Goal: Task Accomplishment & Management: Manage account settings

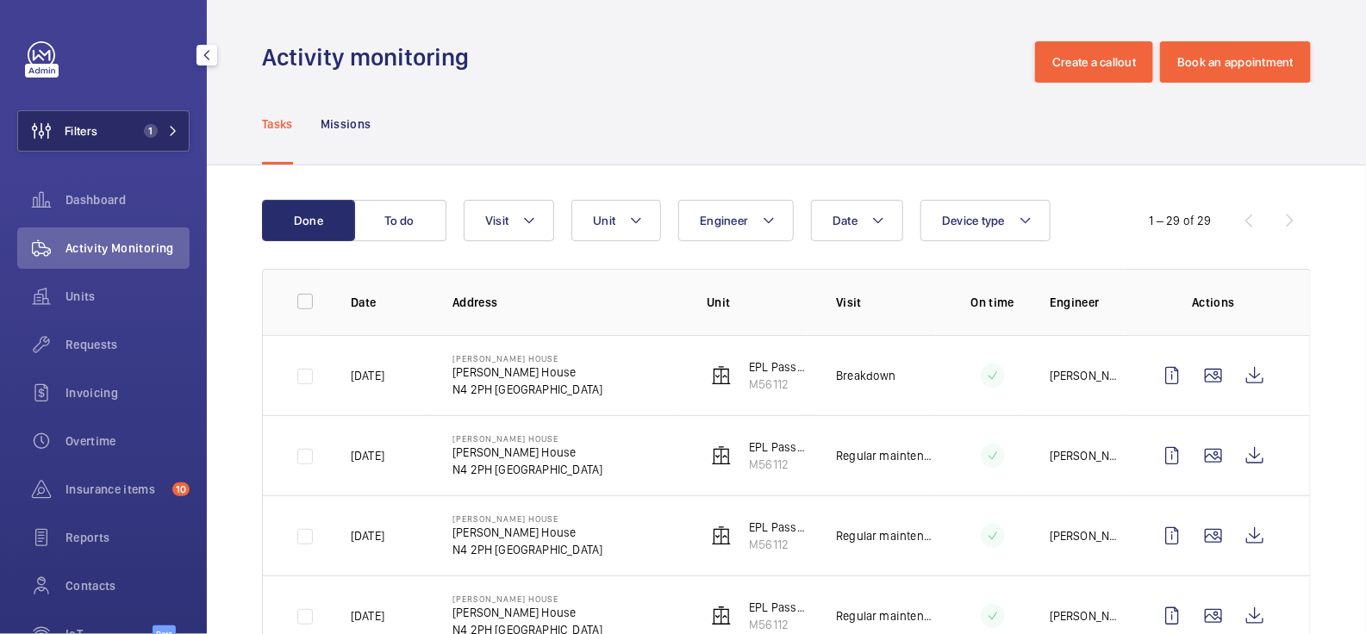
click at [137, 128] on span "1" at bounding box center [147, 131] width 21 height 14
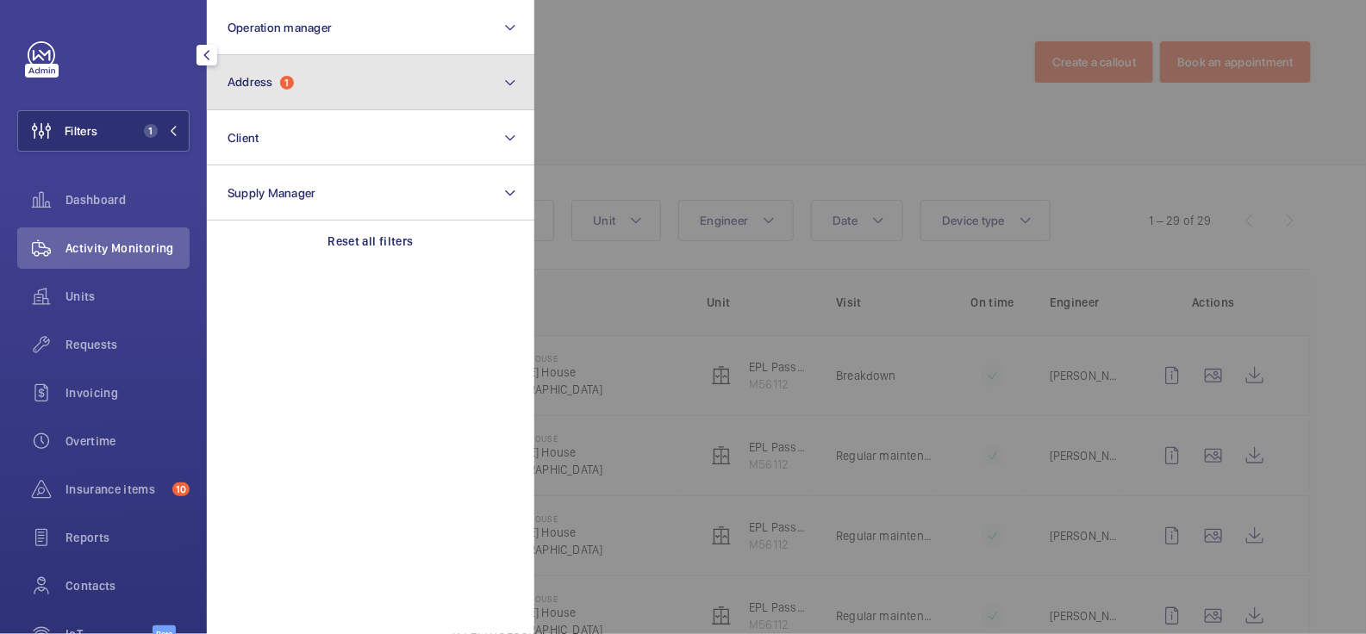
click at [352, 87] on button "Address 1" at bounding box center [371, 82] width 328 height 55
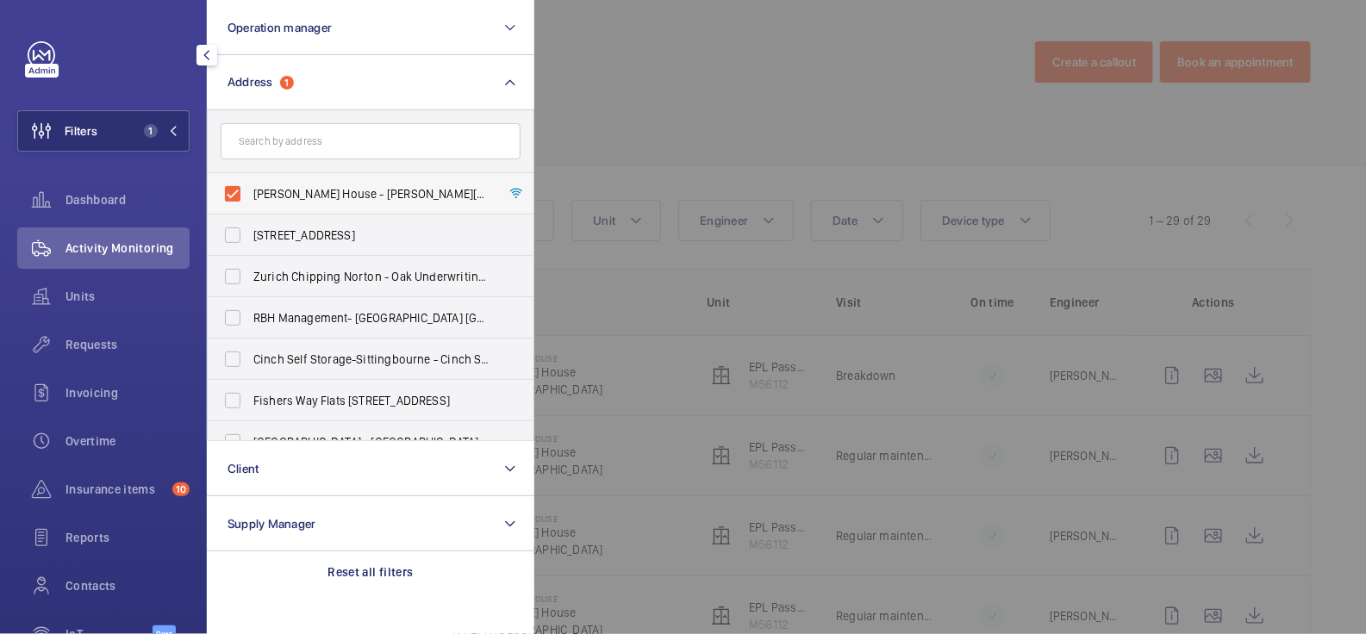
click at [310, 185] on span "Jacquie Cannon House - Jacquie Cannon House, LONDON N4 2PH" at bounding box center [371, 193] width 237 height 17
click at [250, 184] on input "Jacquie Cannon House - Jacquie Cannon House, LONDON N4 2PH" at bounding box center [232, 194] width 34 height 34
checkbox input "false"
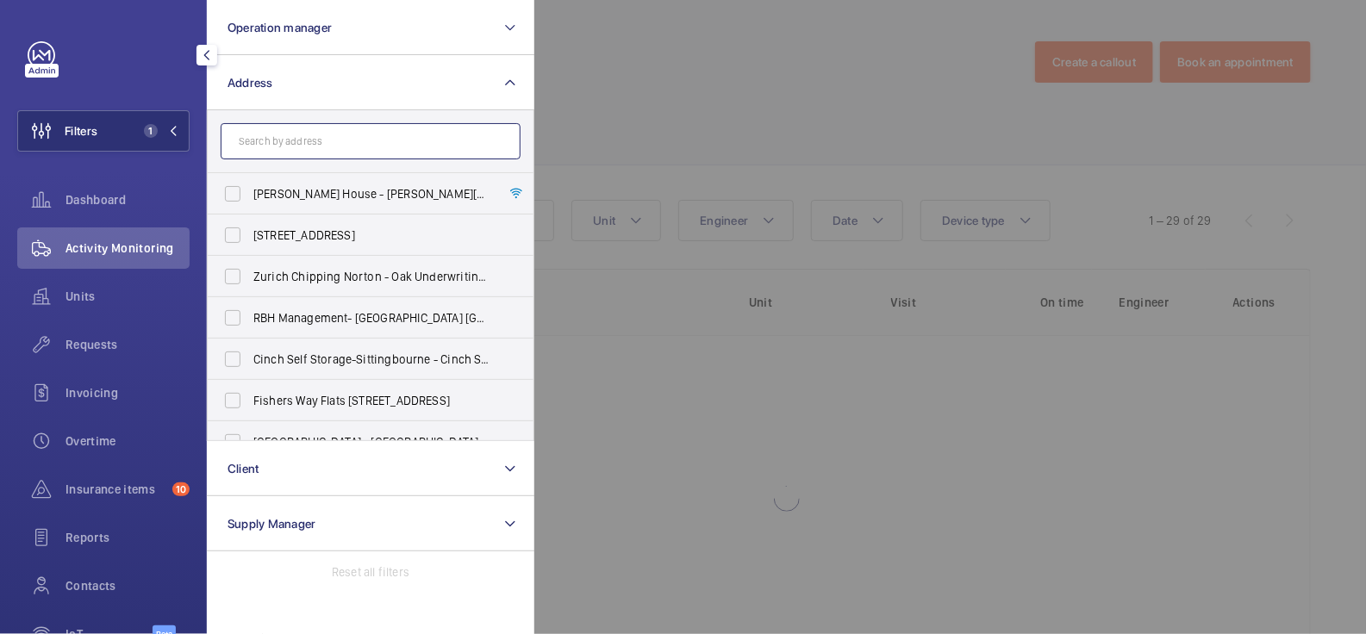
click at [315, 147] on input "text" at bounding box center [371, 141] width 300 height 36
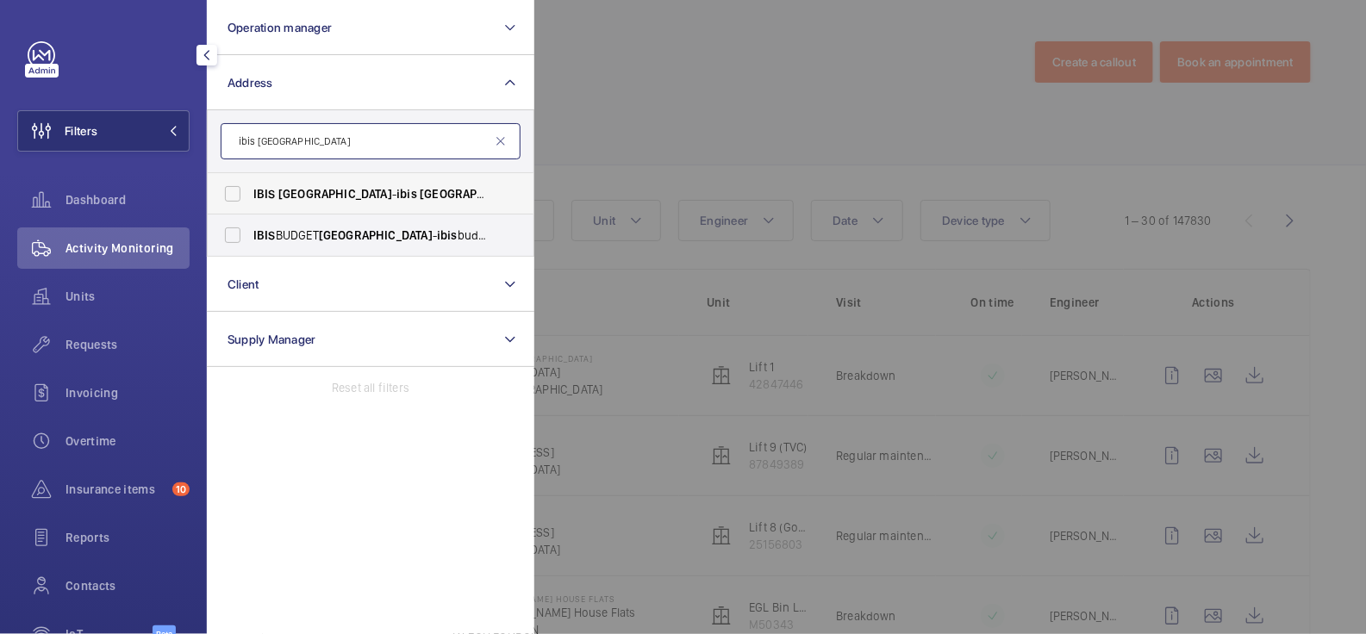
type input "ibis portsmouth"
click at [317, 195] on span "PORTSMOUTH" at bounding box center [335, 194] width 114 height 14
click at [250, 195] on input "IBIS PORTSMOUTH - ibis Portsmouth Centre, PORTSMOUTH PO1 2LX" at bounding box center [232, 194] width 34 height 34
checkbox input "true"
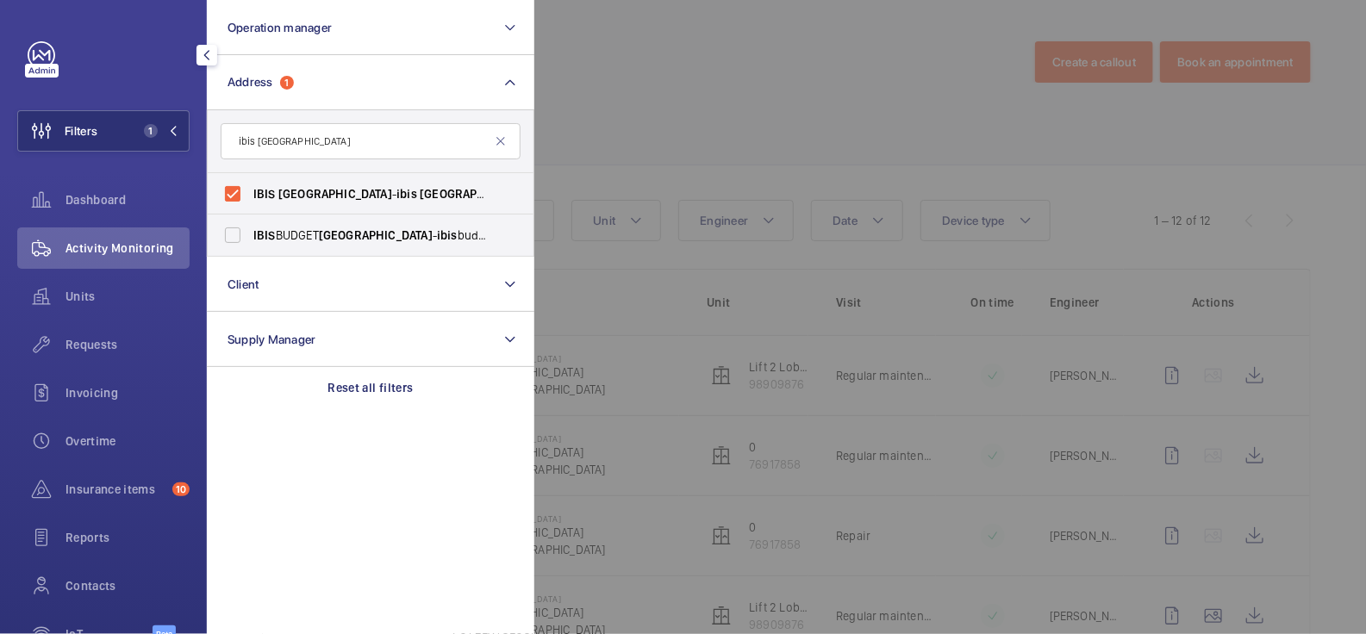
click at [629, 104] on div at bounding box center [1217, 317] width 1366 height 634
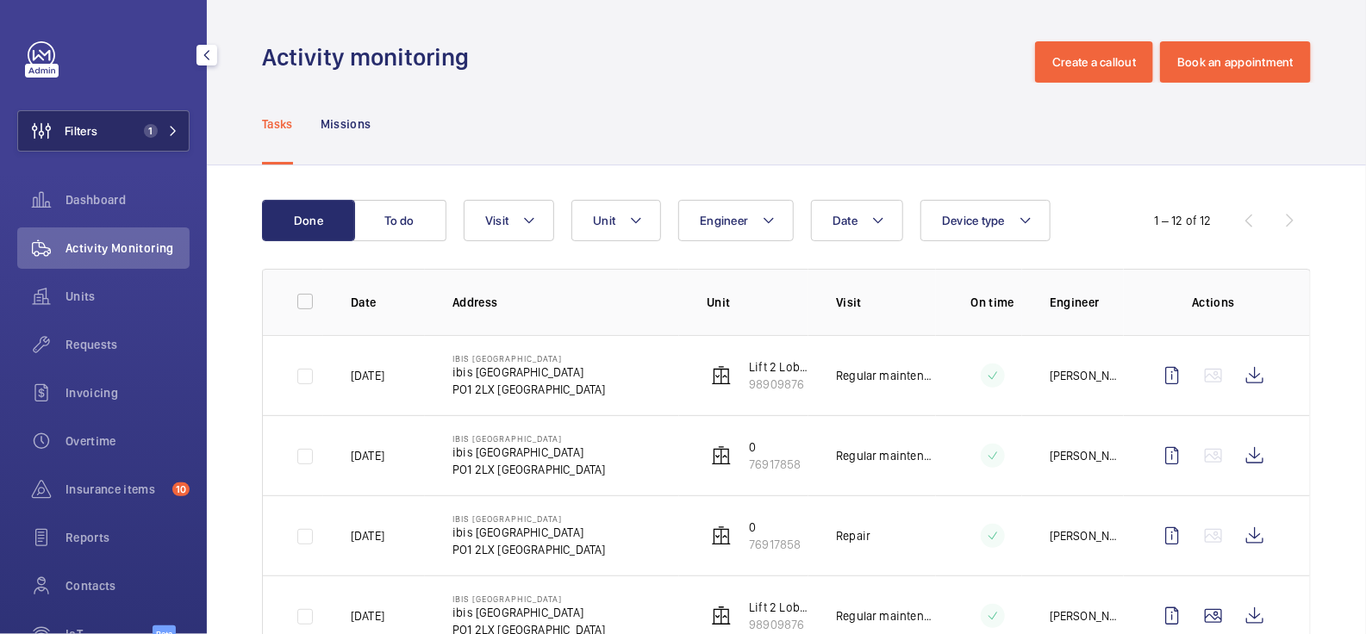
click at [108, 129] on button "Filters 1" at bounding box center [103, 130] width 172 height 41
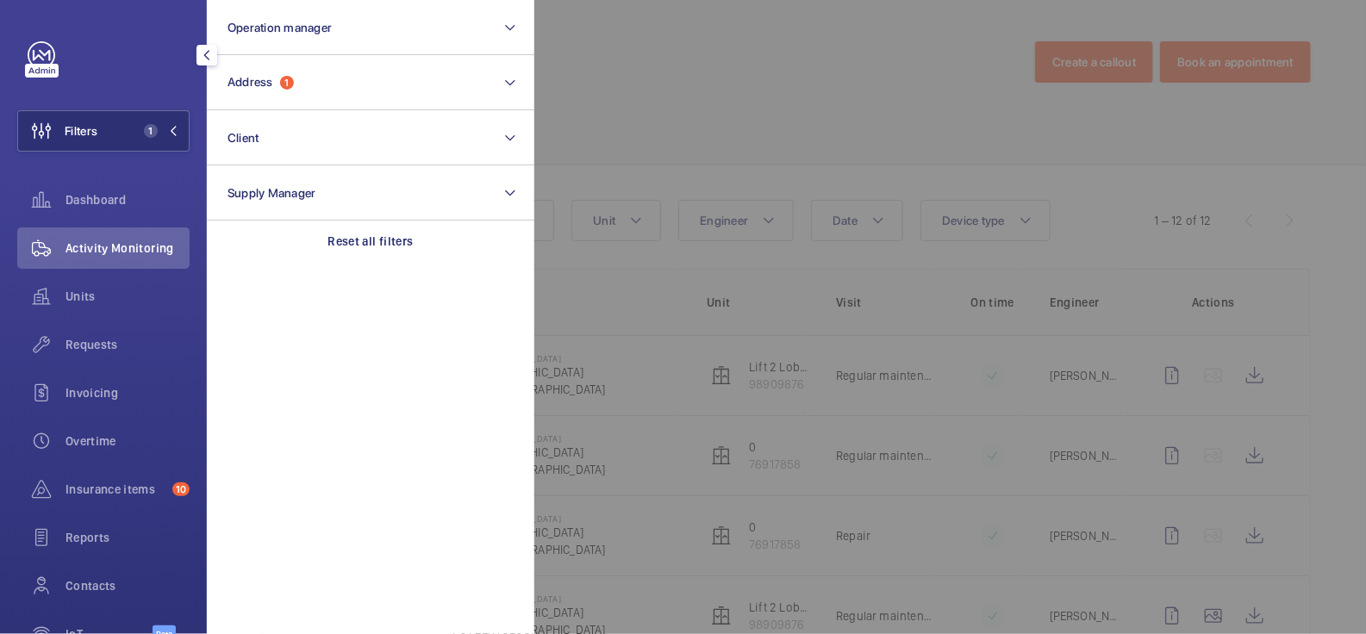
click at [720, 72] on div at bounding box center [1217, 317] width 1366 height 634
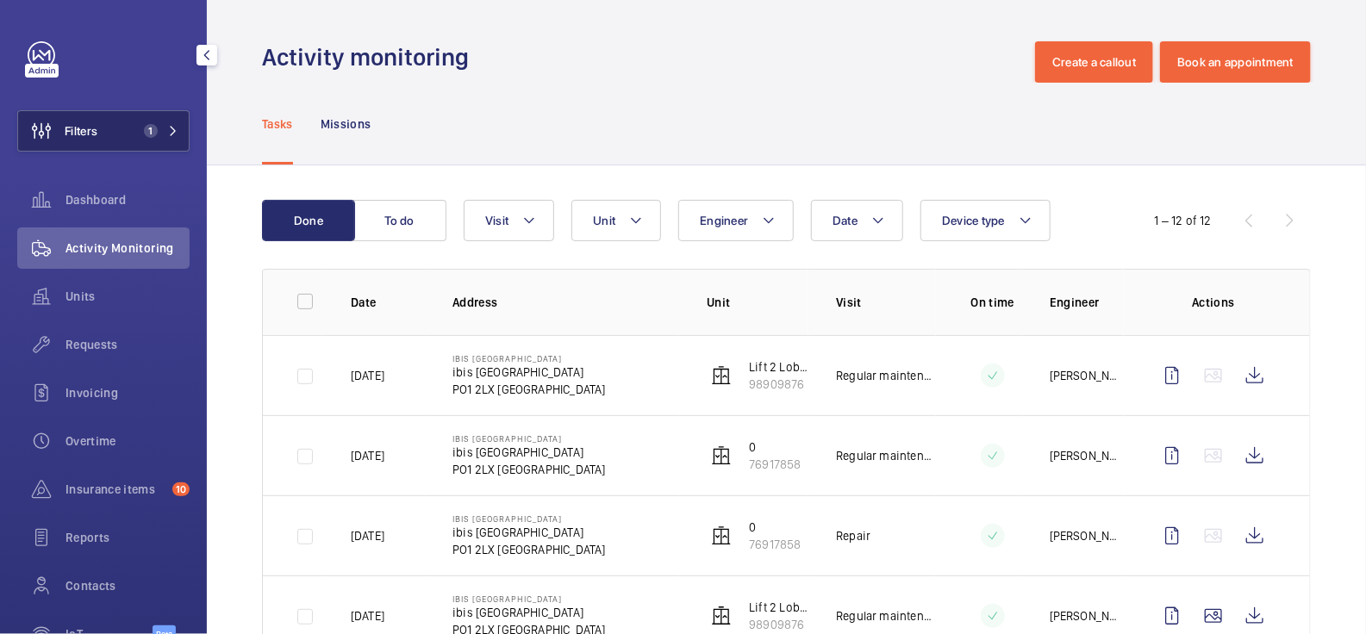
click at [147, 132] on span "1" at bounding box center [157, 131] width 41 height 14
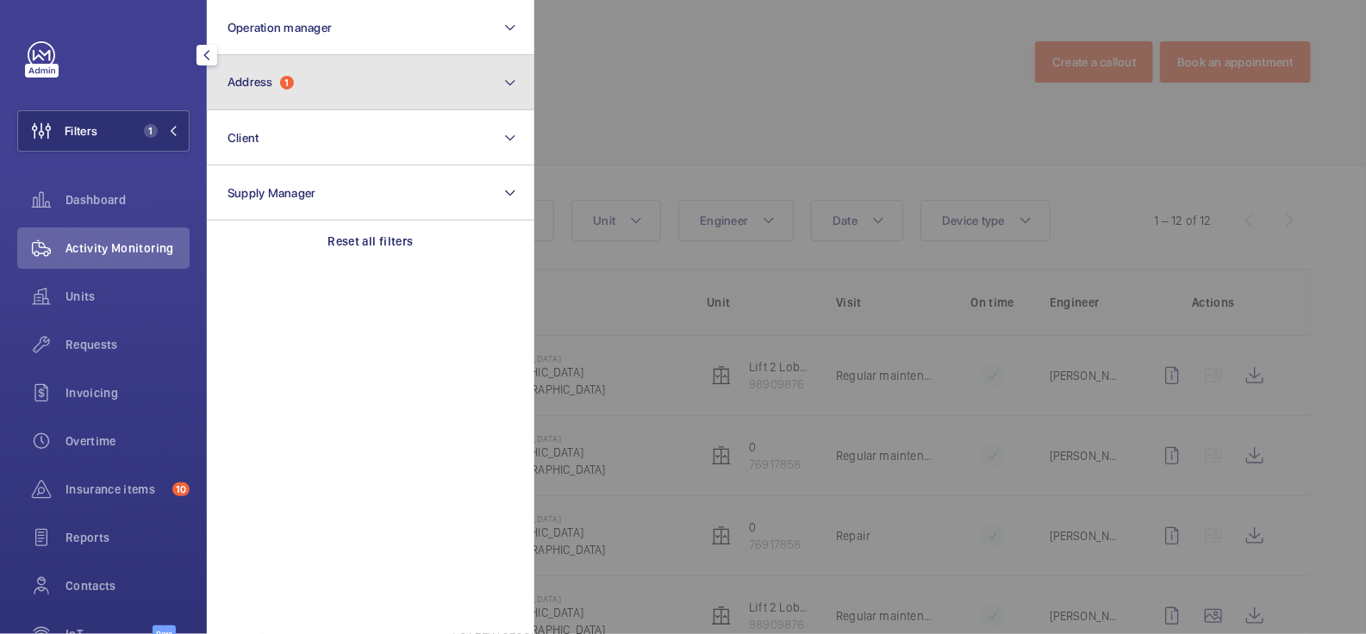
click at [282, 88] on span "Address 1" at bounding box center [261, 82] width 66 height 15
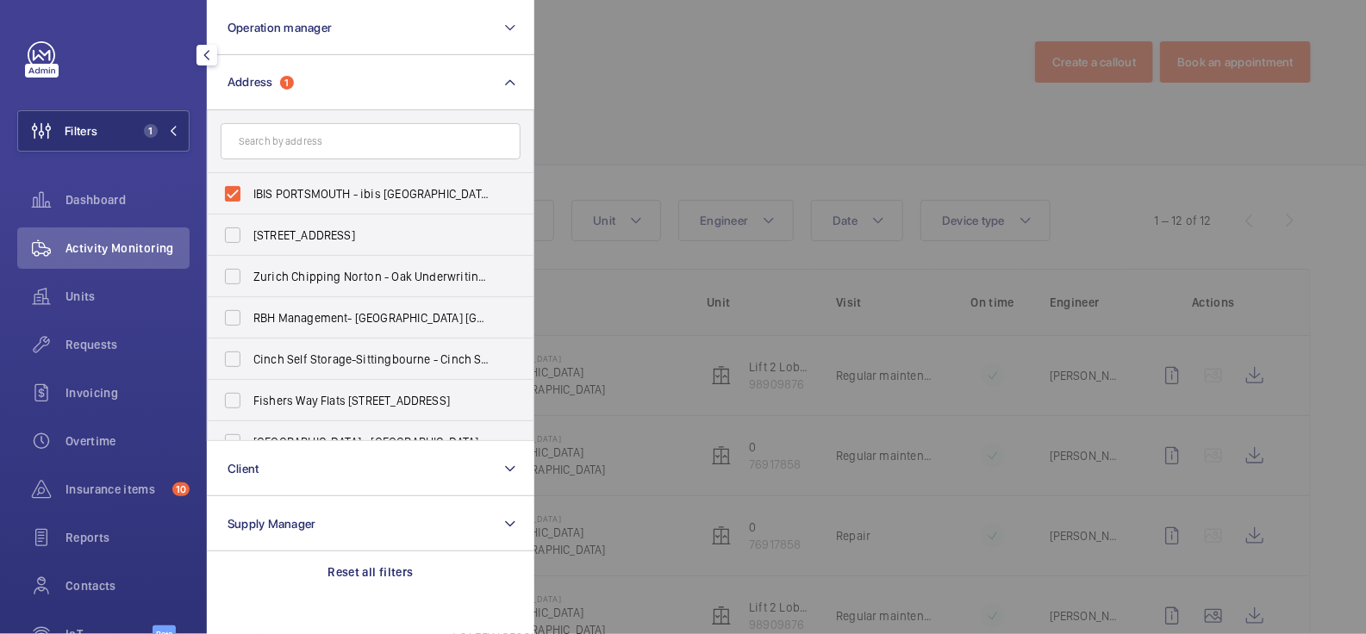
click at [605, 54] on div at bounding box center [1217, 317] width 1366 height 634
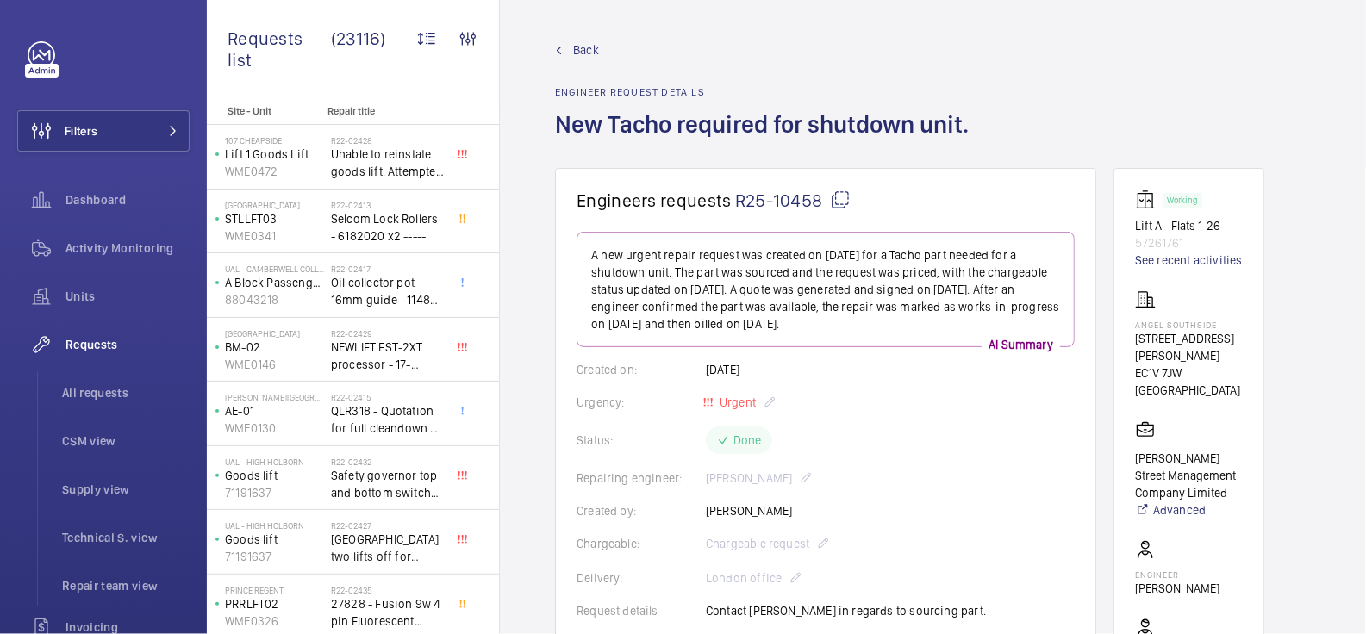
scroll to position [1220, 0]
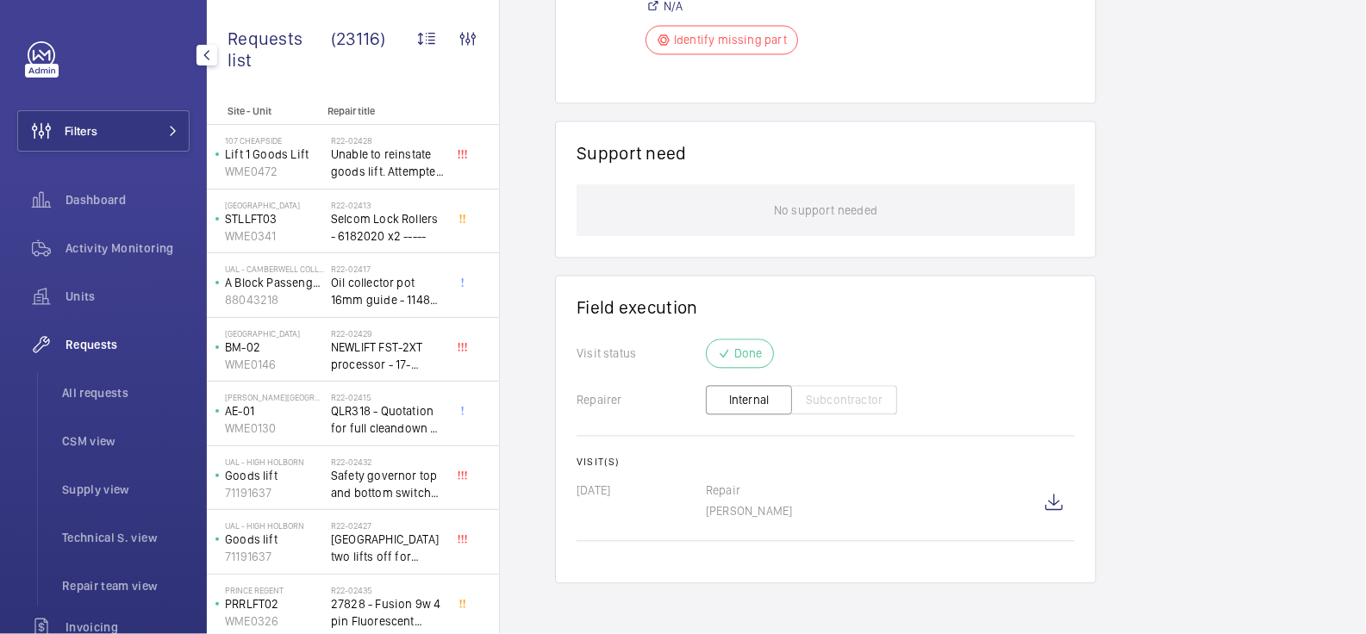
click at [145, 221] on div "Dashboard" at bounding box center [103, 203] width 172 height 48
click at [124, 253] on span "Activity Monitoring" at bounding box center [128, 248] width 124 height 17
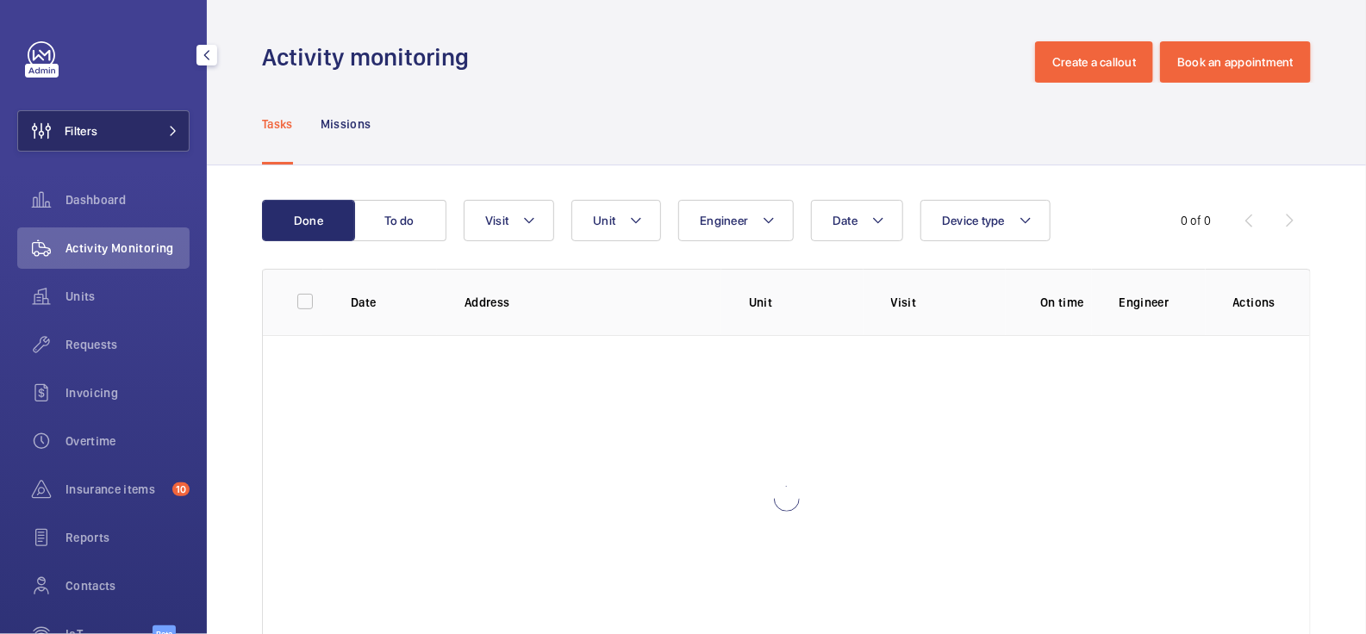
click at [123, 116] on button "Filters" at bounding box center [103, 130] width 172 height 41
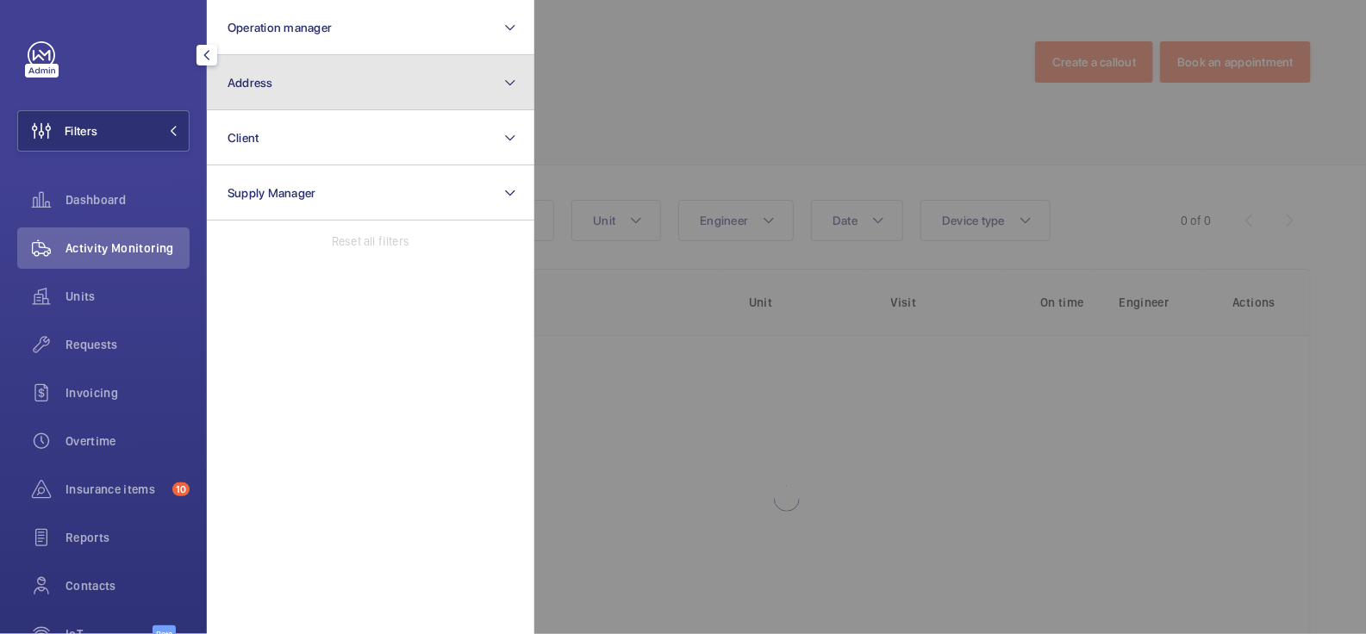
click at [308, 78] on button "Address" at bounding box center [371, 82] width 328 height 55
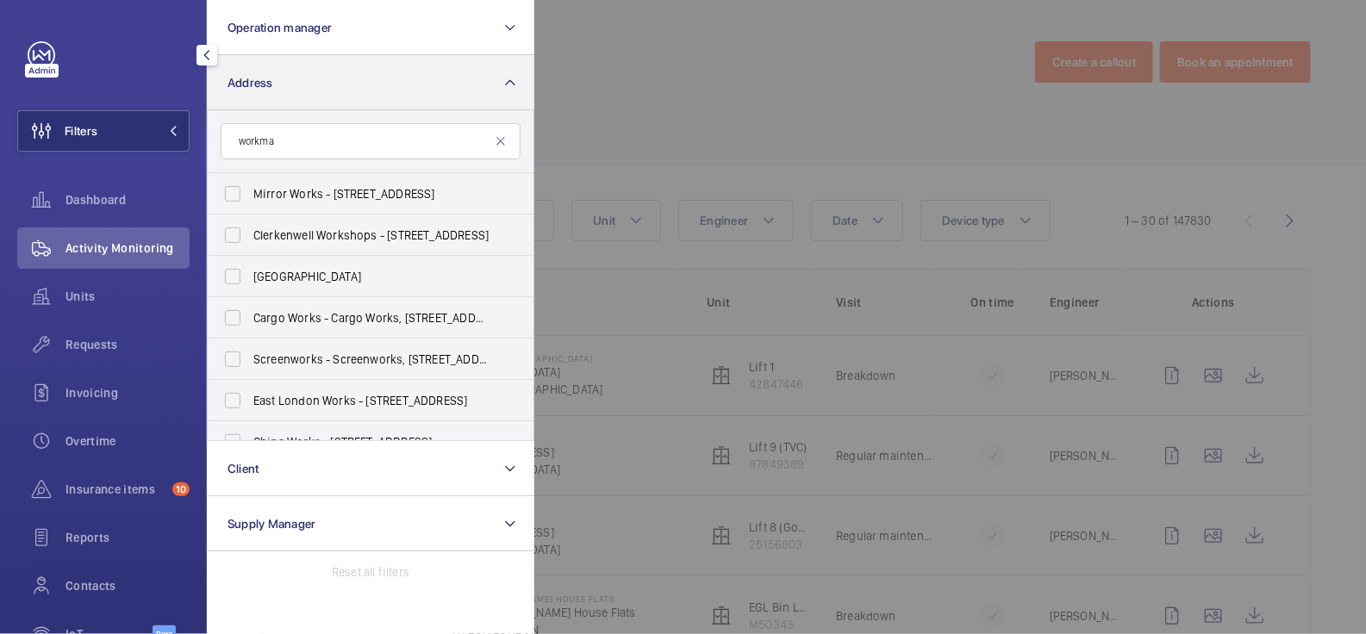
type input "workman"
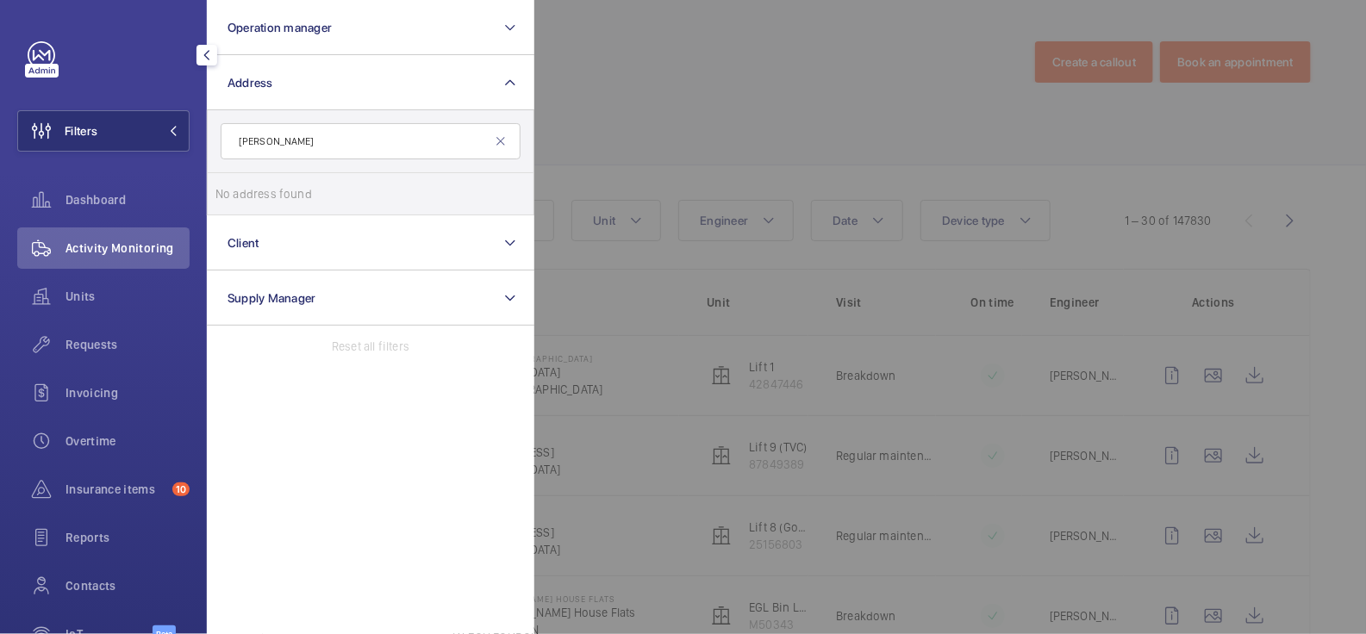
drag, startPoint x: 303, startPoint y: 148, endPoint x: 190, endPoint y: 142, distance: 113.1
click at [190, 142] on div "Filters Operation manager Address workman No address found Reset Client Supply …" at bounding box center [103, 317] width 207 height 634
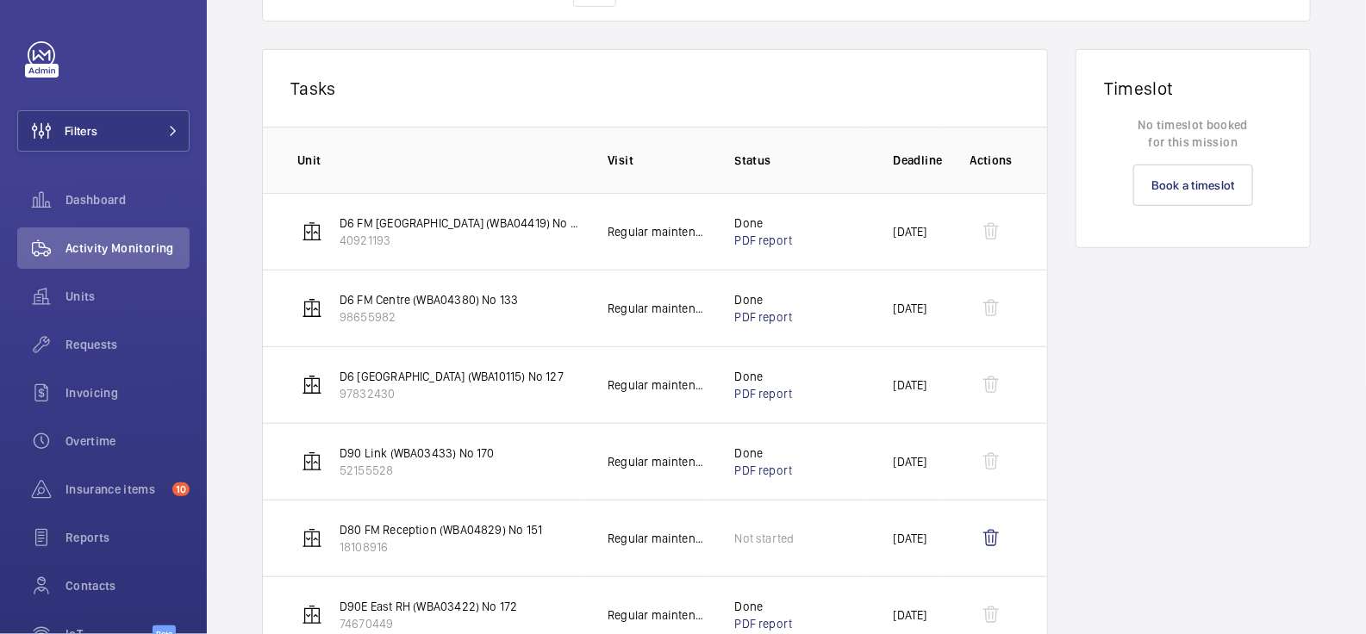
scroll to position [304, 0]
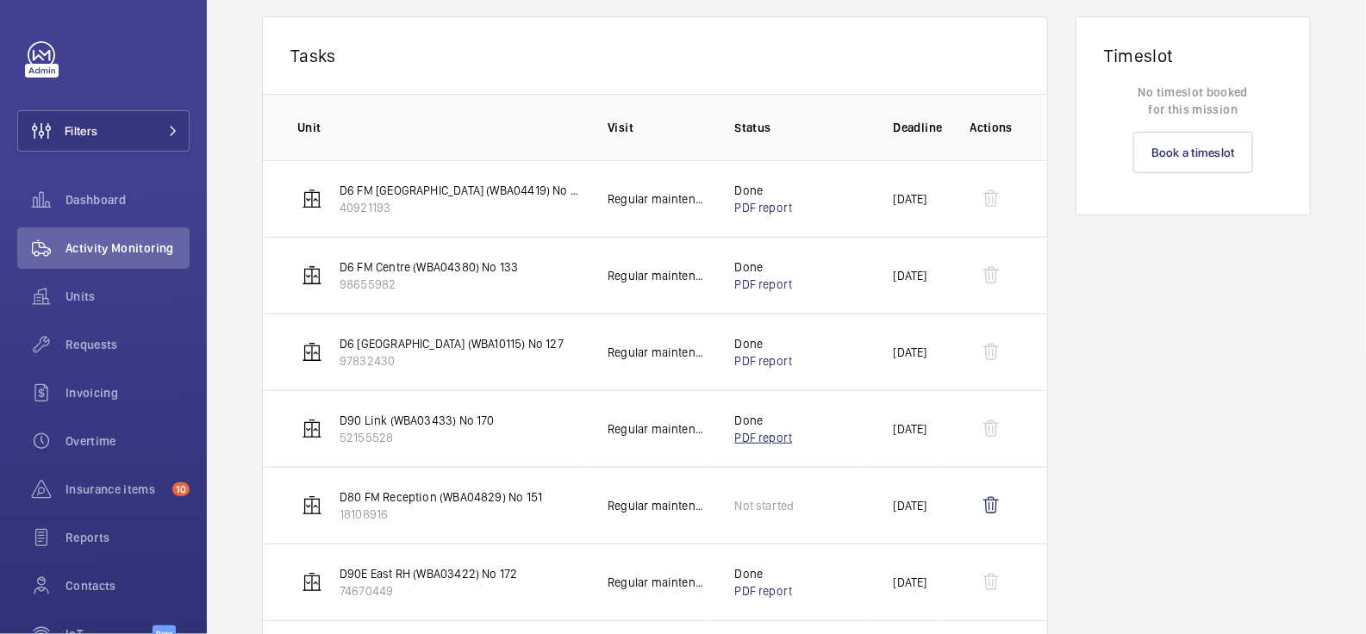
click at [746, 433] on link "PDF report" at bounding box center [764, 438] width 58 height 14
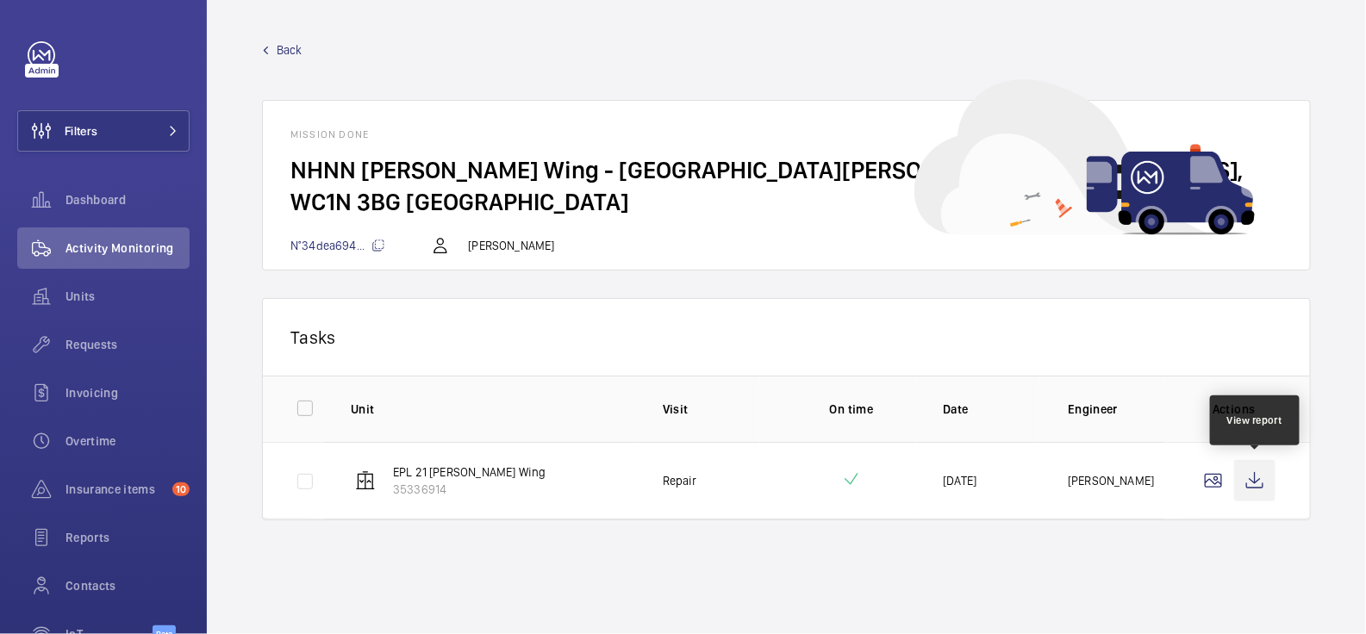
click at [1257, 484] on wm-front-icon-button at bounding box center [1254, 480] width 41 height 41
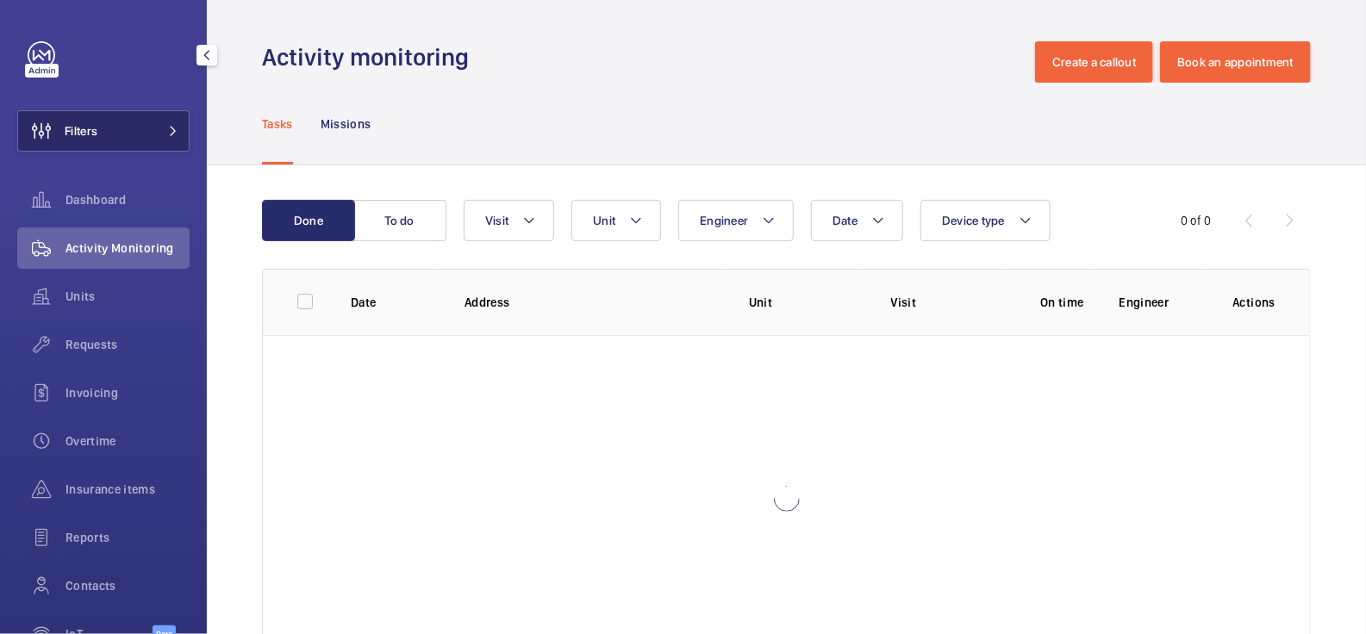
click at [134, 127] on button "Filters" at bounding box center [103, 130] width 172 height 41
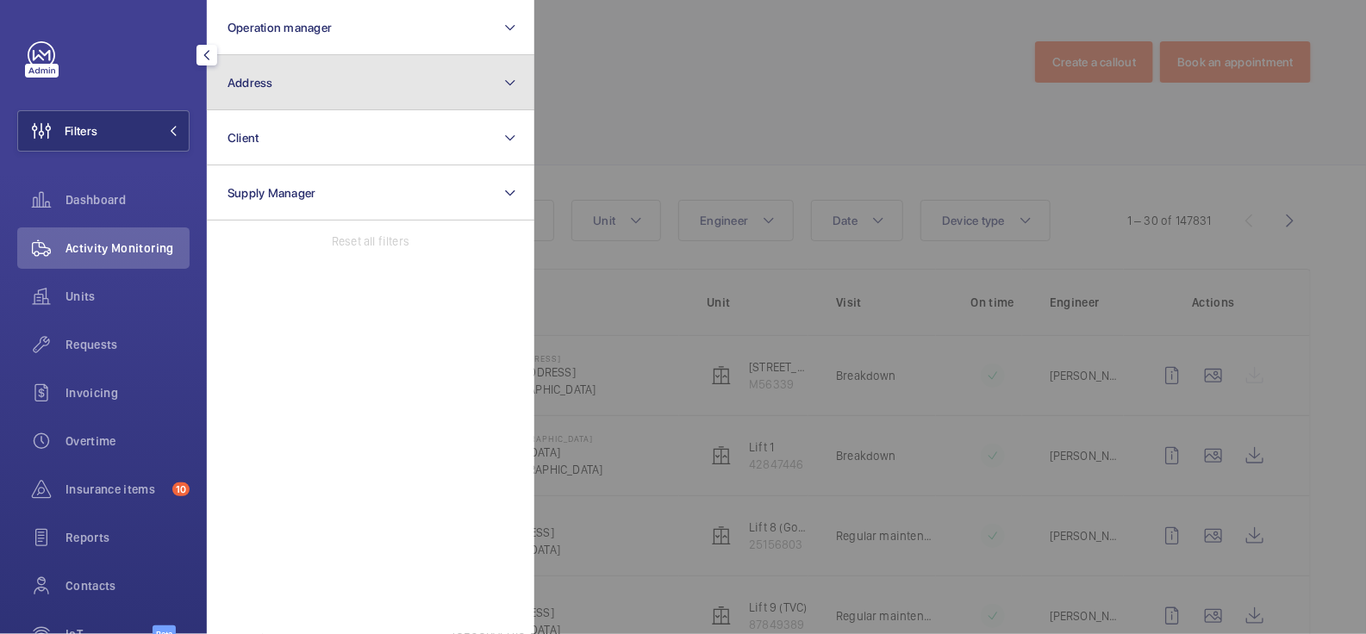
click at [268, 91] on button "Address" at bounding box center [371, 82] width 328 height 55
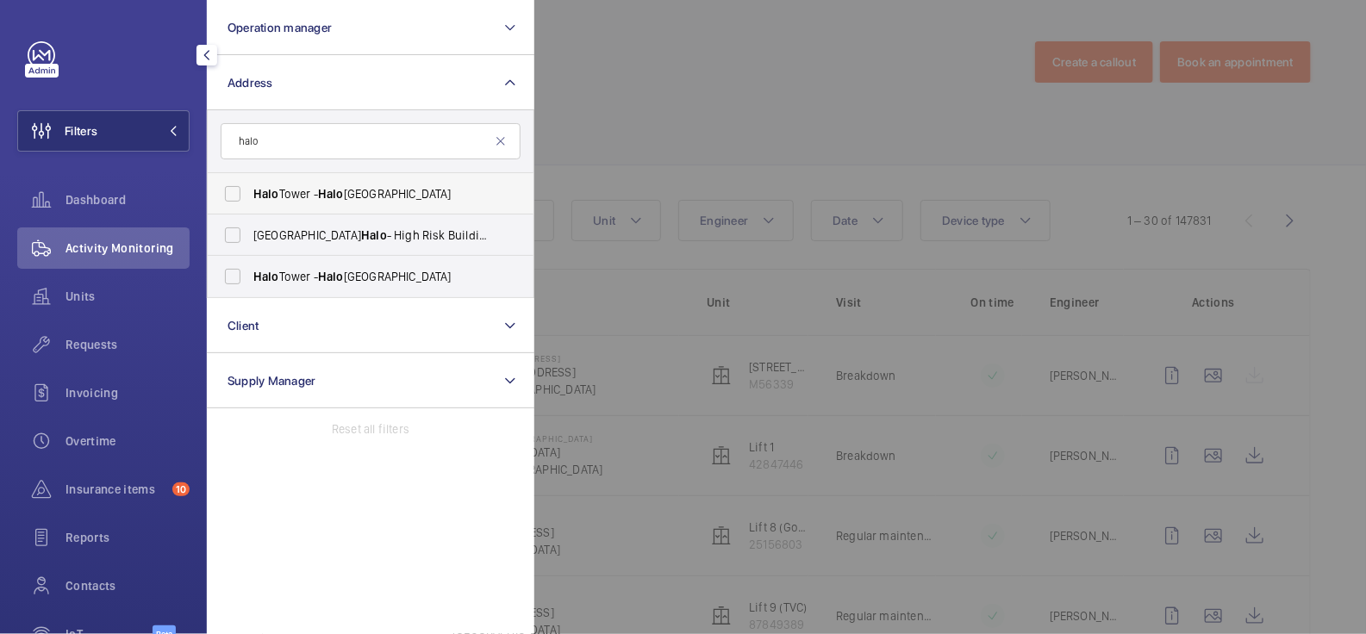
type input "halo"
click at [236, 197] on label "Halo Tower - Halo Tower, LONDON E15 2FW" at bounding box center [358, 193] width 300 height 41
click at [236, 197] on input "Halo Tower - Halo Tower, LONDON E15 2FW" at bounding box center [232, 194] width 34 height 34
checkbox input "true"
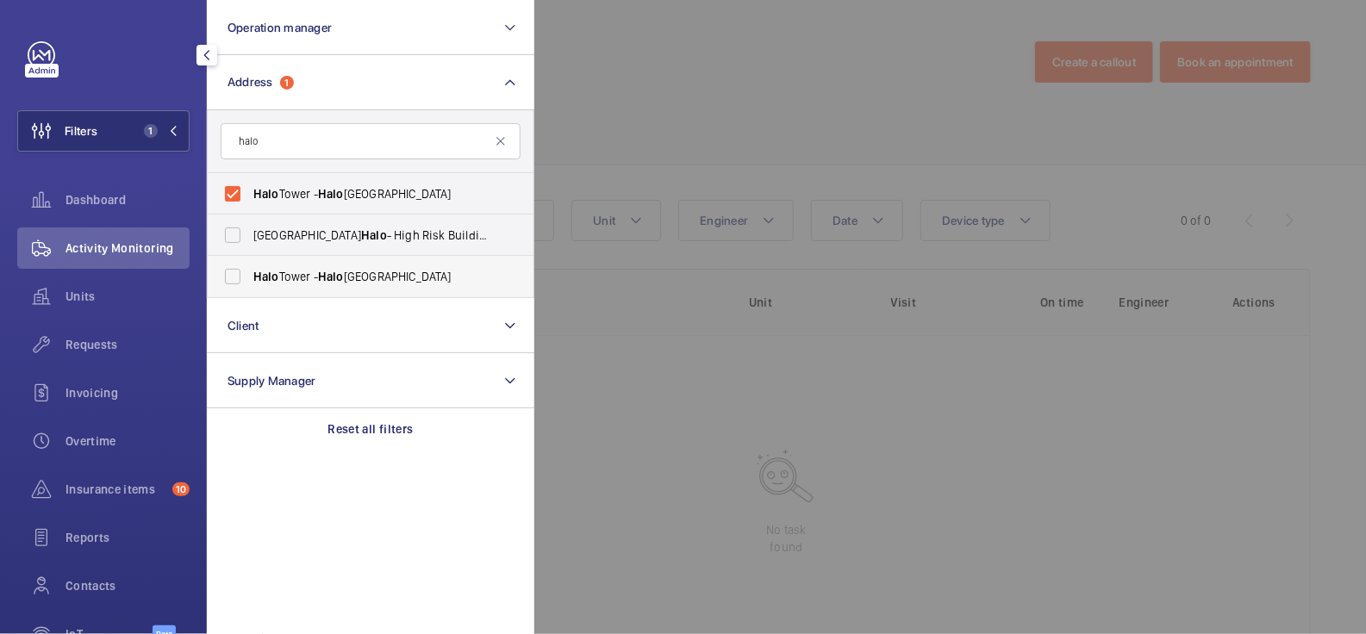
click at [233, 271] on label "Halo Tower - Halo Tower, LONDON E15 2NE" at bounding box center [358, 276] width 300 height 41
click at [233, 271] on input "Halo Tower - Halo Tower, LONDON E15 2NE" at bounding box center [232, 276] width 34 height 34
checkbox input "true"
click at [651, 95] on div at bounding box center [1217, 317] width 1366 height 634
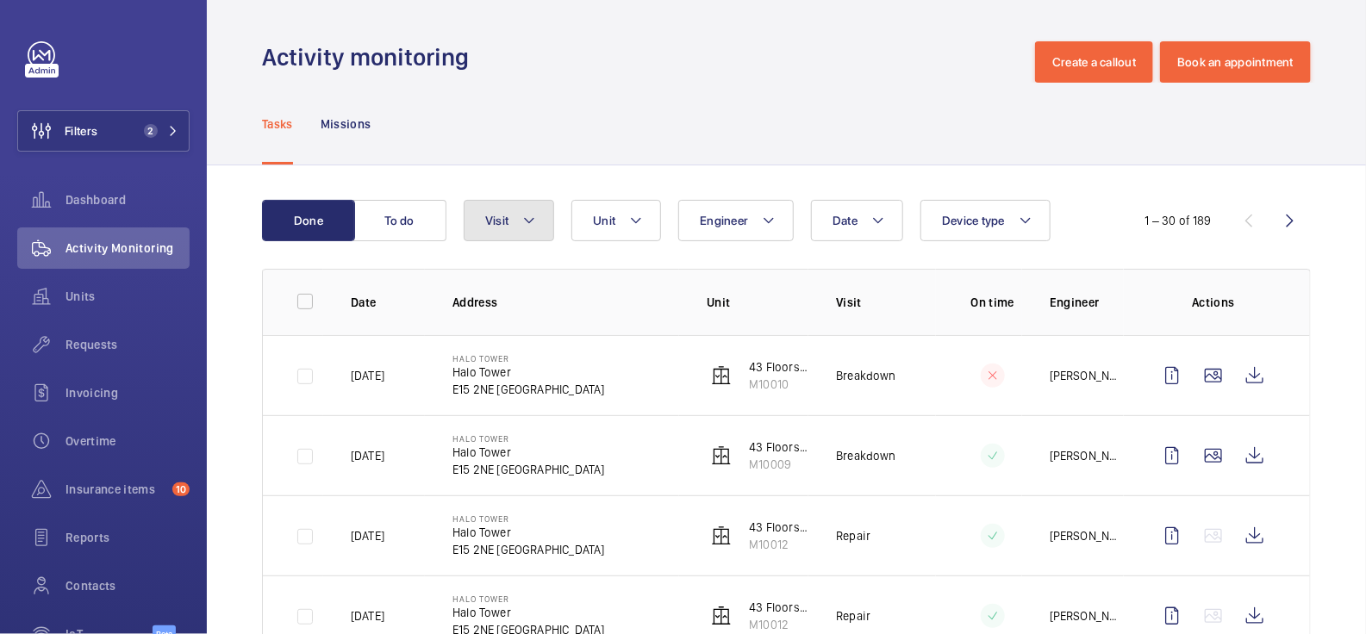
click at [524, 221] on mat-icon at bounding box center [529, 220] width 14 height 21
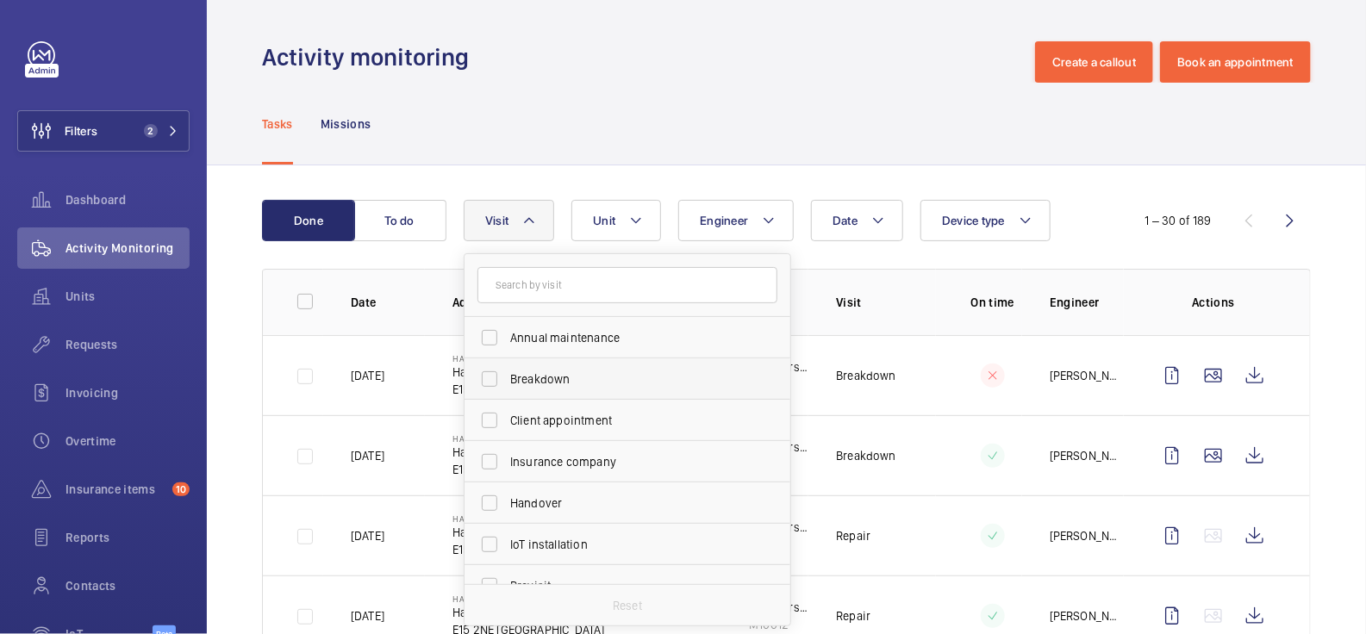
click at [558, 373] on span "Breakdown" at bounding box center [628, 379] width 237 height 17
click at [507, 373] on input "Breakdown" at bounding box center [489, 379] width 34 height 34
checkbox input "true"
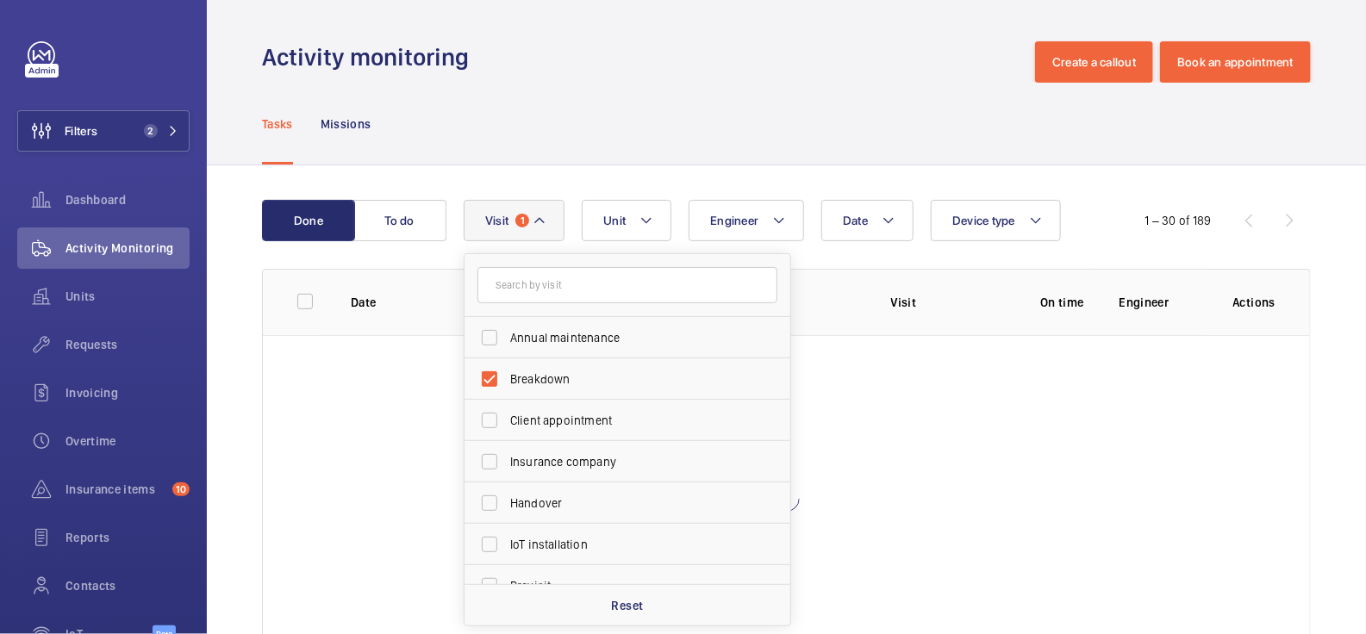
click at [745, 118] on div "Tasks Missions" at bounding box center [786, 124] width 1049 height 82
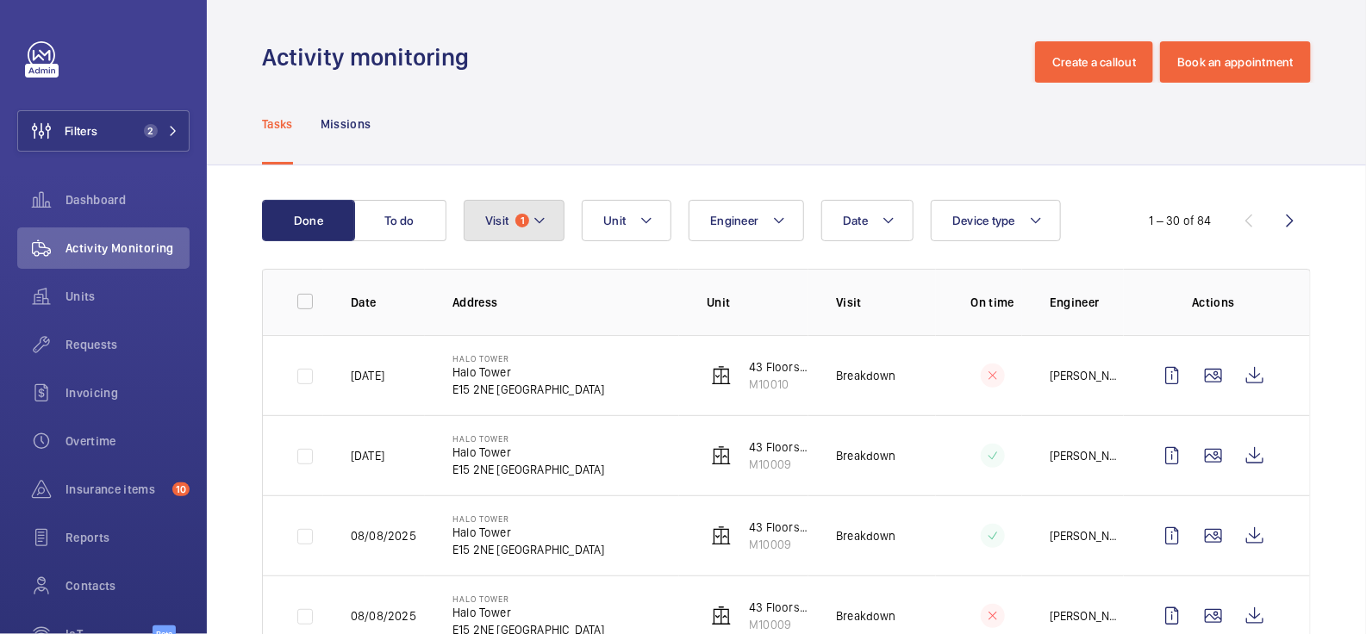
click at [534, 219] on mat-icon at bounding box center [540, 220] width 14 height 21
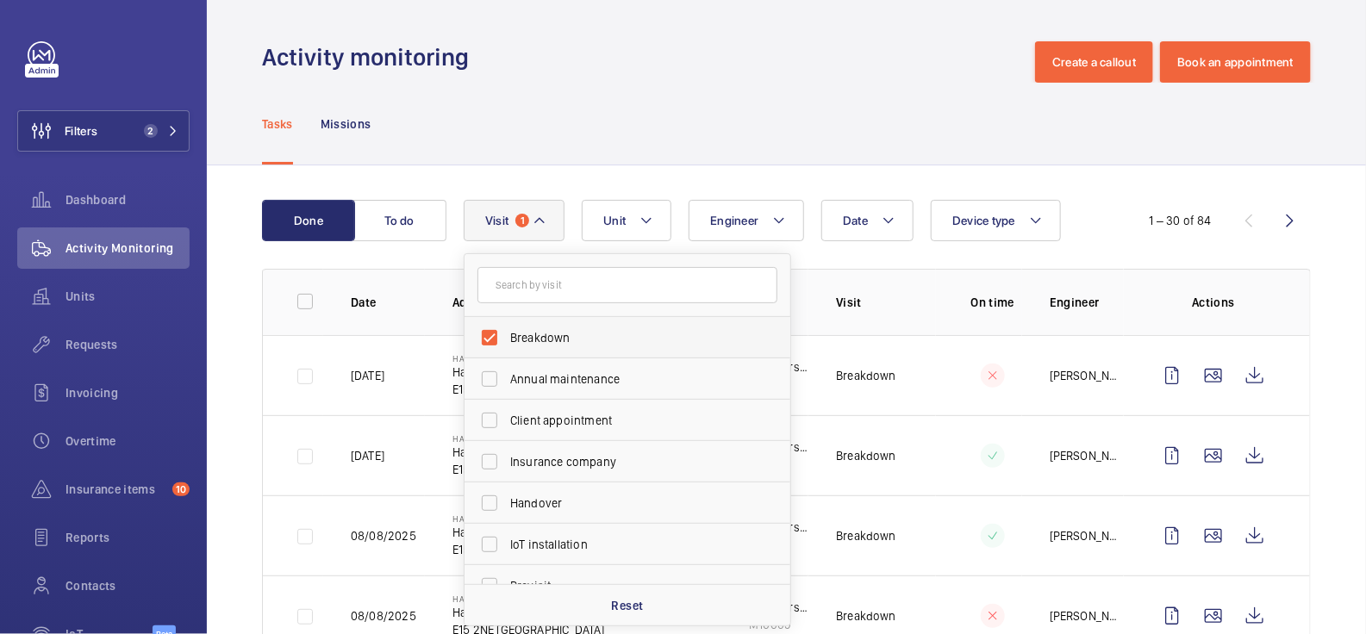
click at [522, 336] on span "Breakdown" at bounding box center [628, 337] width 237 height 17
click at [507, 336] on input "Breakdown" at bounding box center [489, 338] width 34 height 34
checkbox input "false"
click at [644, 223] on button "Unit" at bounding box center [616, 220] width 90 height 41
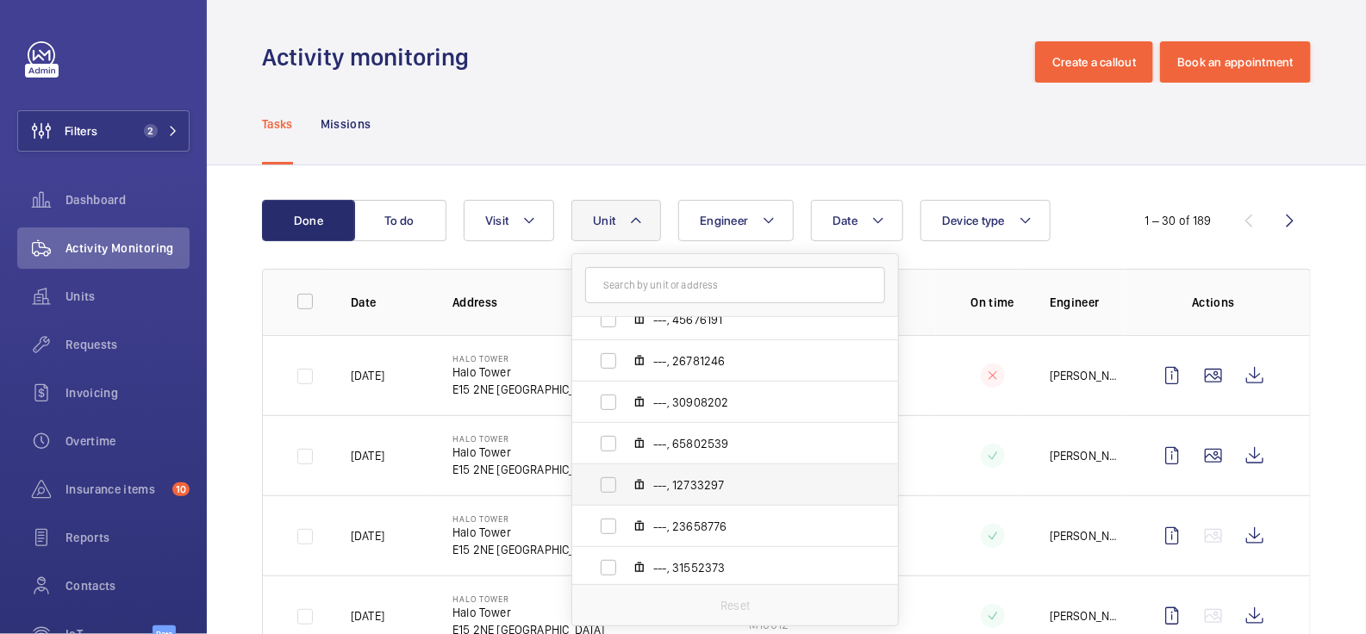
scroll to position [808, 0]
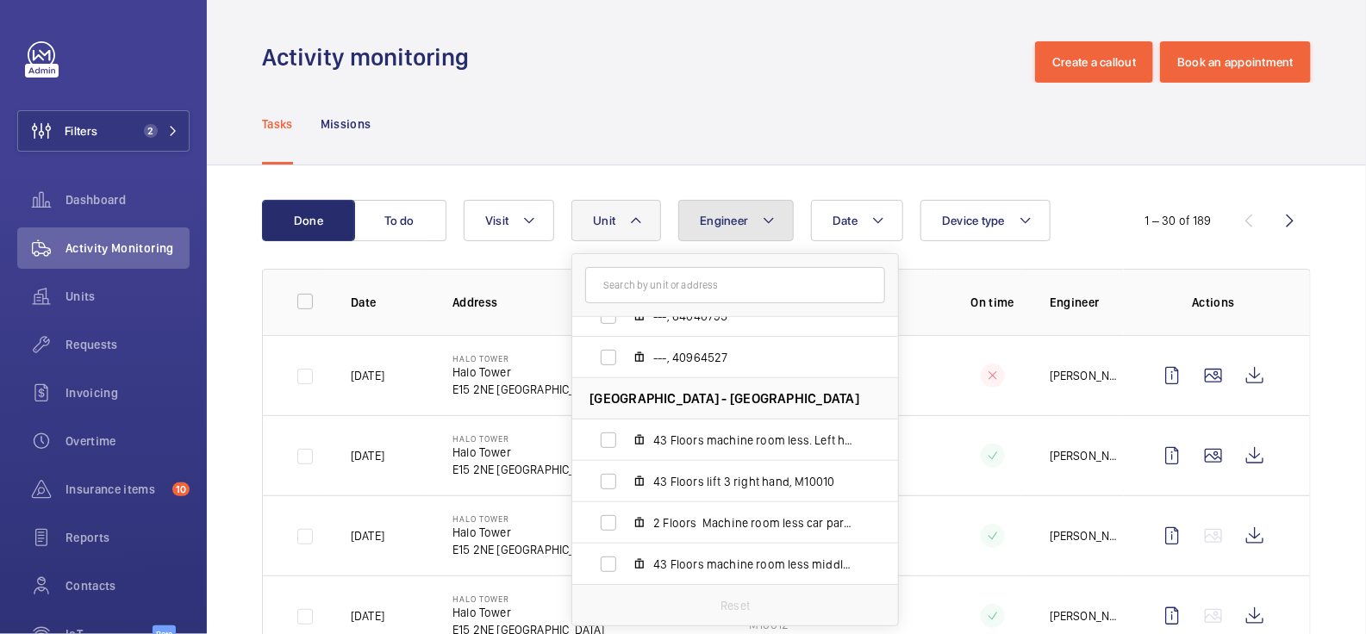
click at [725, 233] on button "Engineer" at bounding box center [735, 220] width 115 height 41
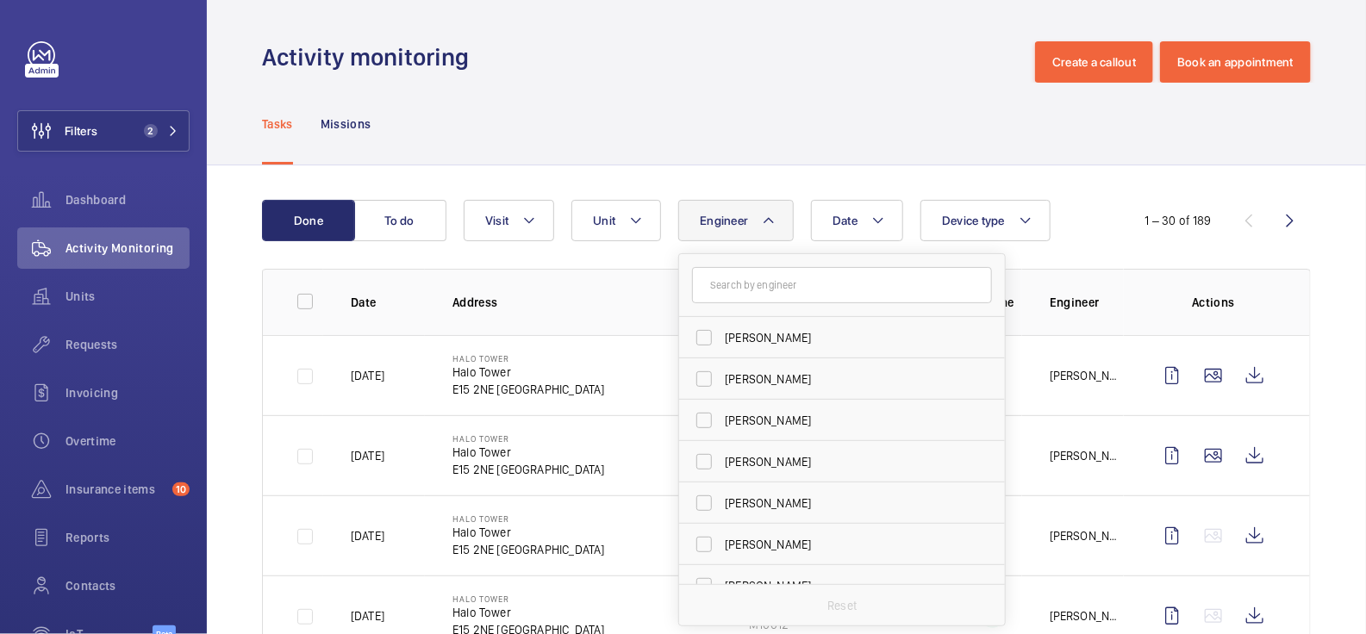
click at [845, 152] on div "Tasks Missions" at bounding box center [786, 124] width 1049 height 82
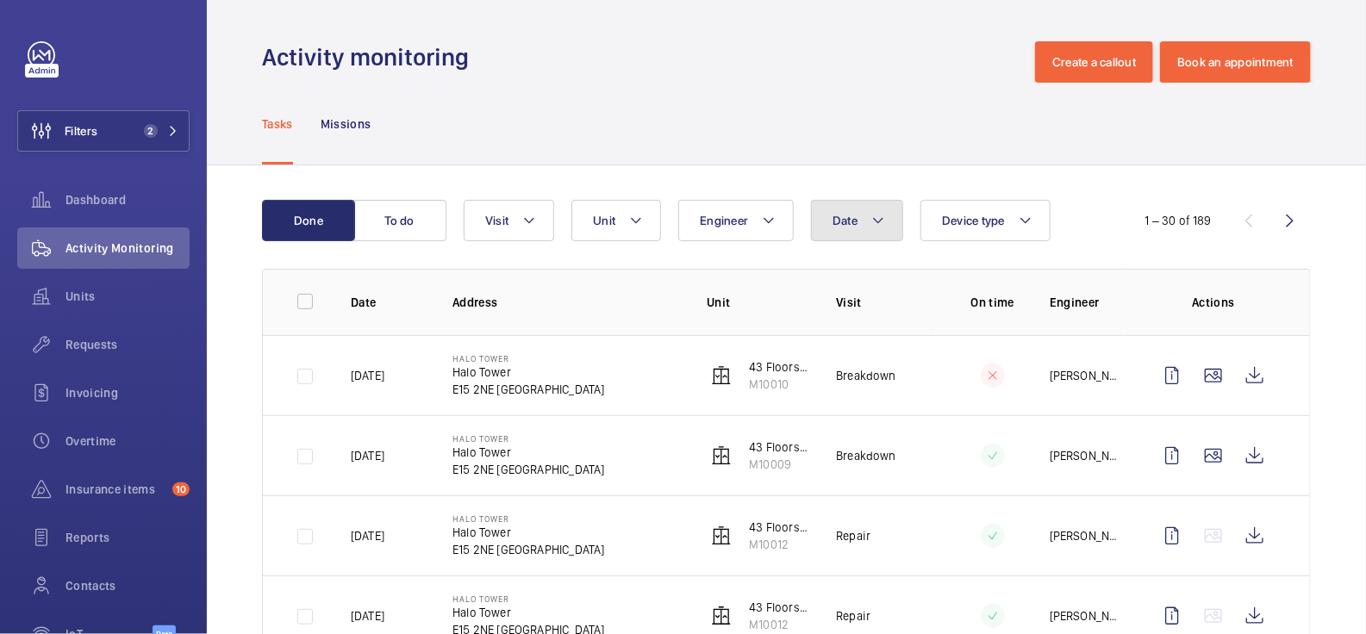
click at [872, 225] on mat-icon at bounding box center [878, 220] width 14 height 21
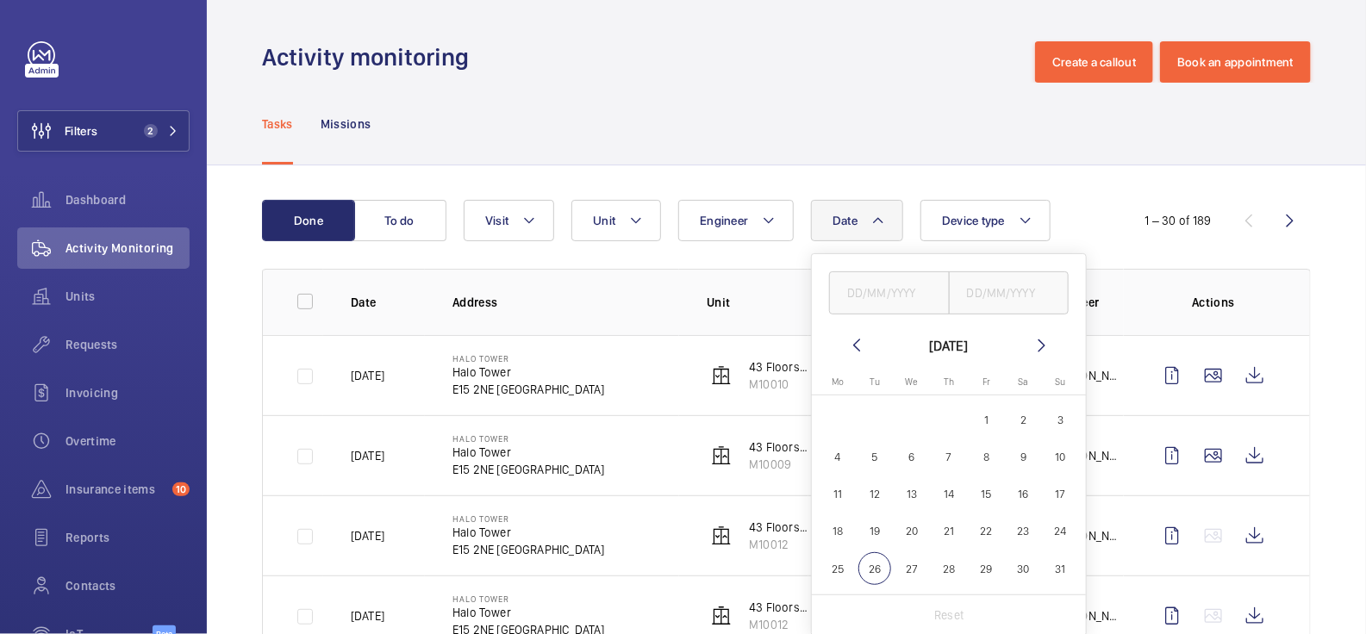
click at [860, 347] on mat-icon at bounding box center [856, 345] width 21 height 21
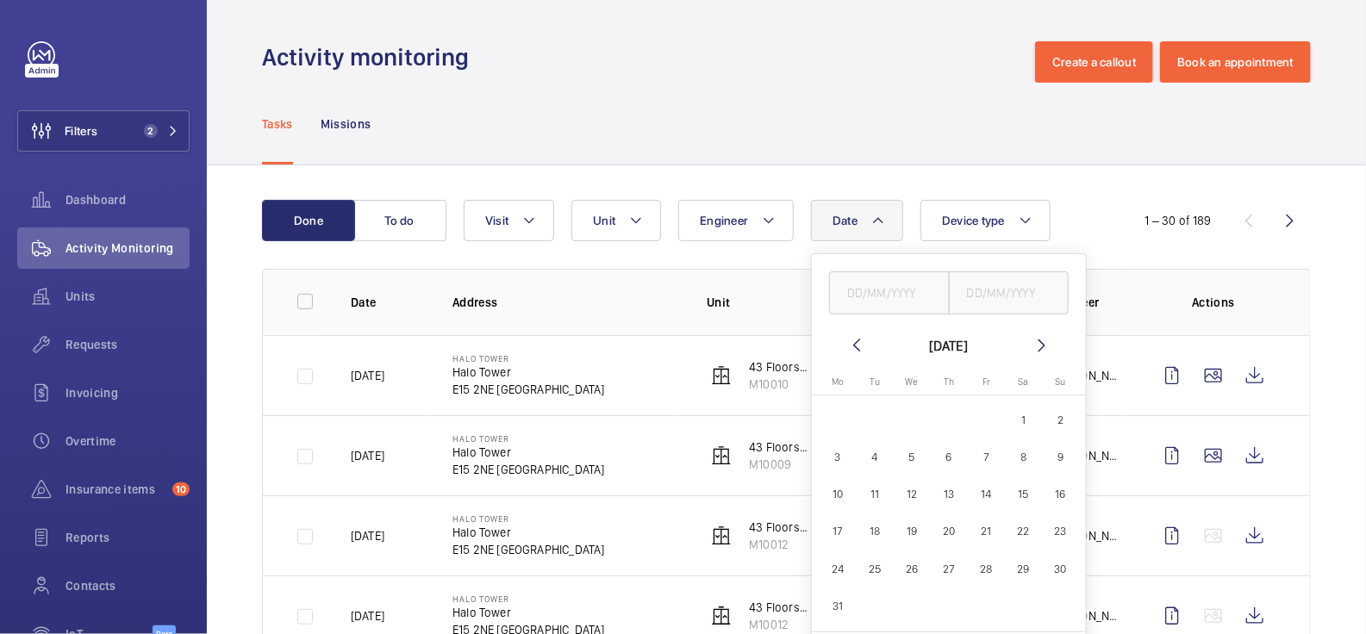
click at [1031, 424] on span "1" at bounding box center [1024, 420] width 34 height 34
type input "01/03/2025"
click at [994, 285] on input "text" at bounding box center [1009, 292] width 121 height 43
click at [1045, 346] on mat-icon at bounding box center [1042, 345] width 21 height 21
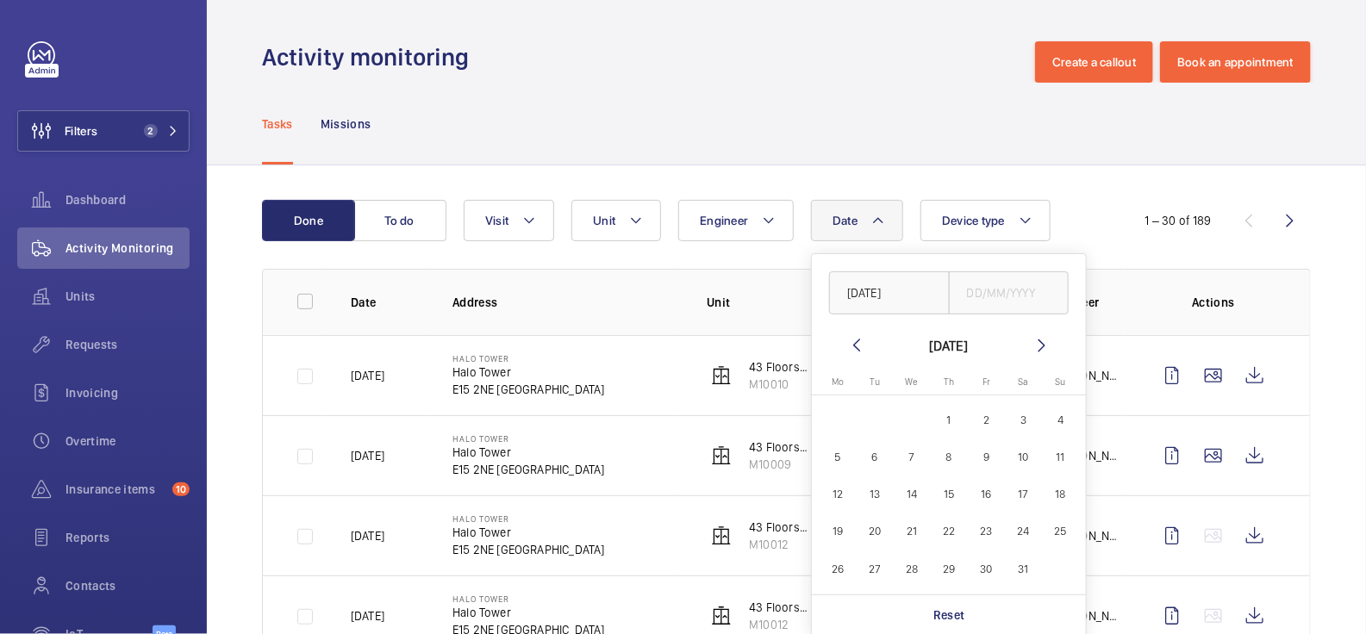
click at [1045, 346] on mat-icon at bounding box center [1042, 345] width 21 height 21
click at [876, 565] on span "26" at bounding box center [875, 569] width 34 height 34
type input "[DATE]"
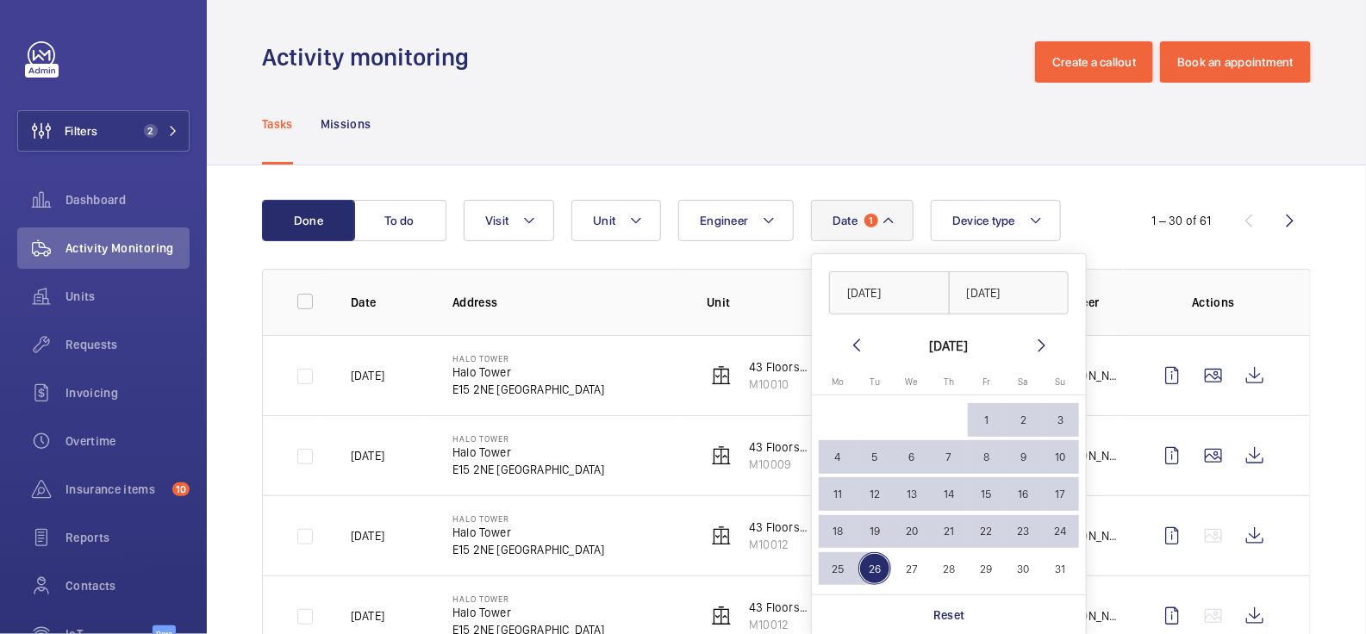
click at [784, 125] on div "Tasks Missions" at bounding box center [786, 124] width 1049 height 82
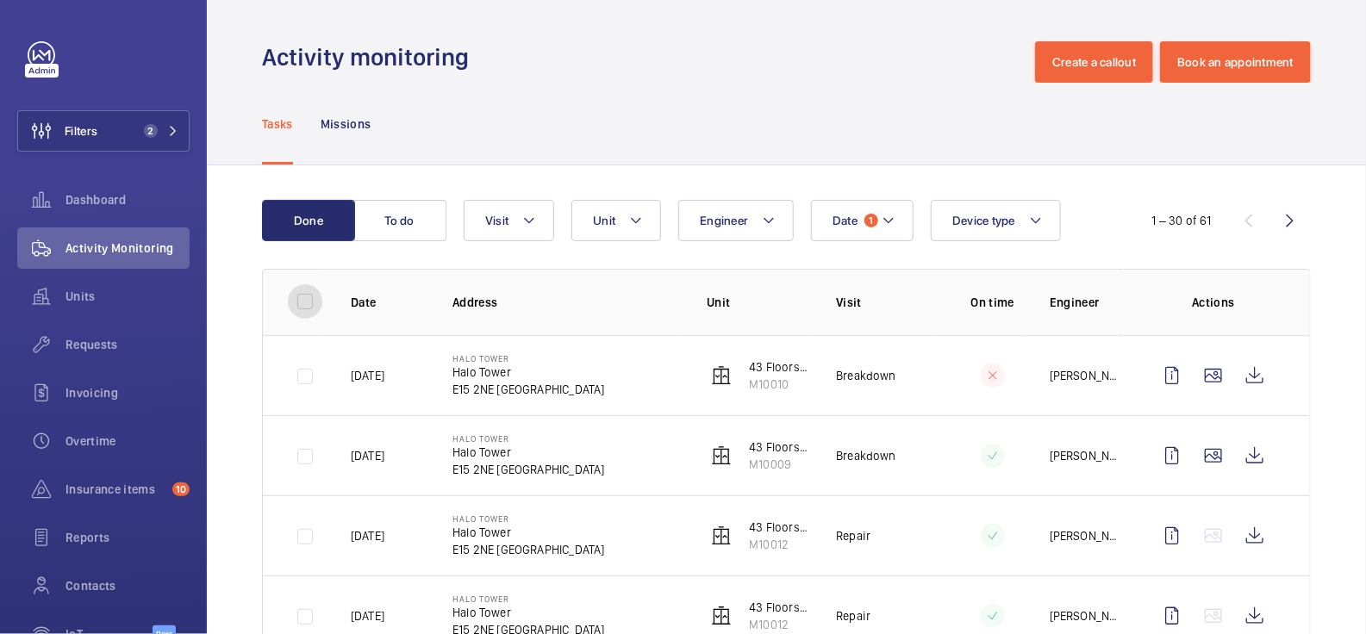
click at [303, 304] on input "checkbox" at bounding box center [305, 301] width 34 height 34
checkbox input "true"
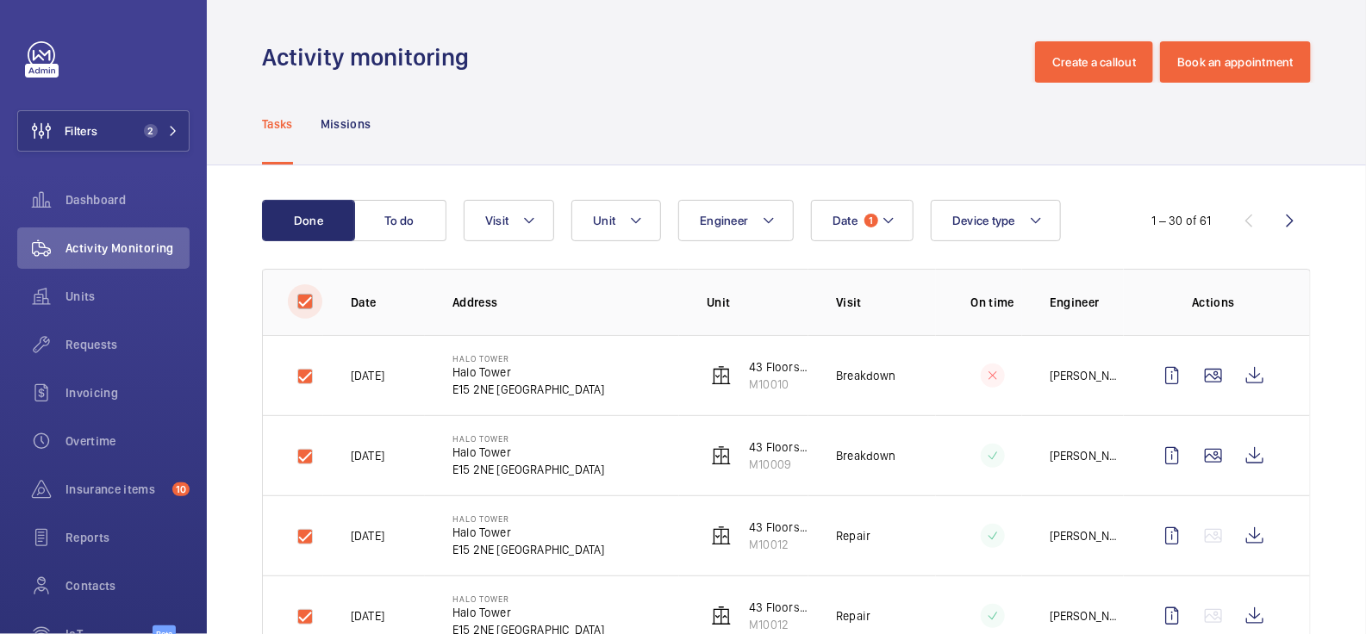
checkbox input "true"
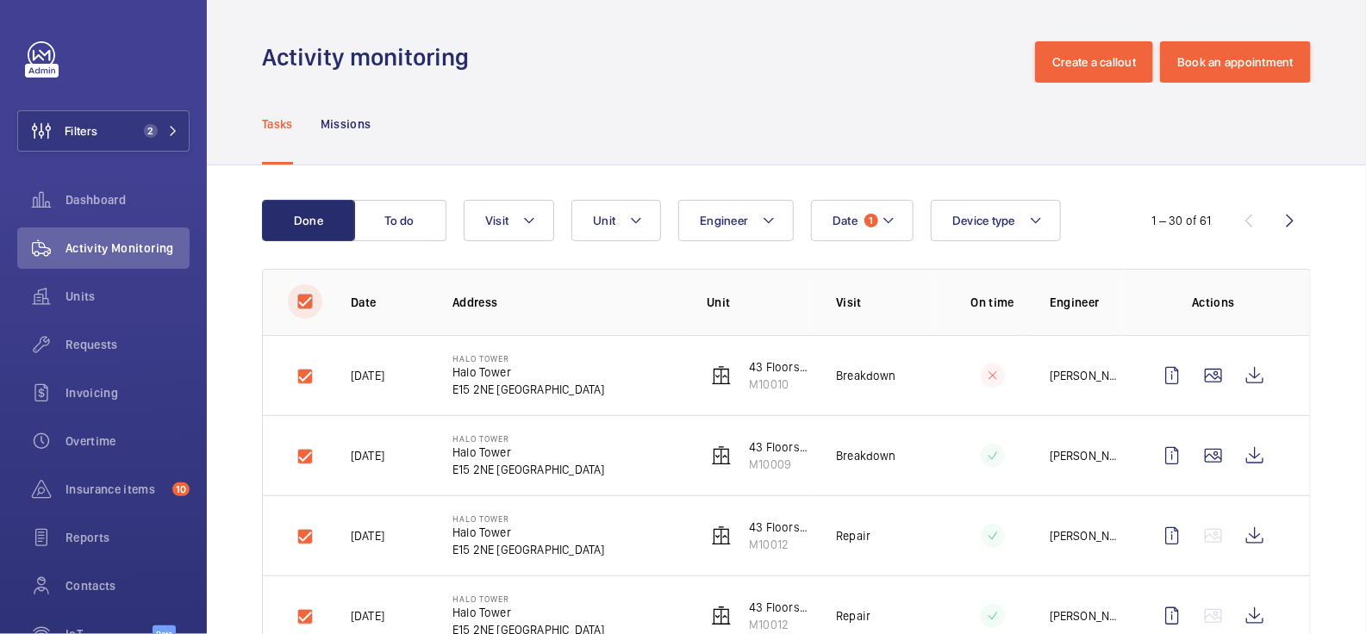
checkbox input "true"
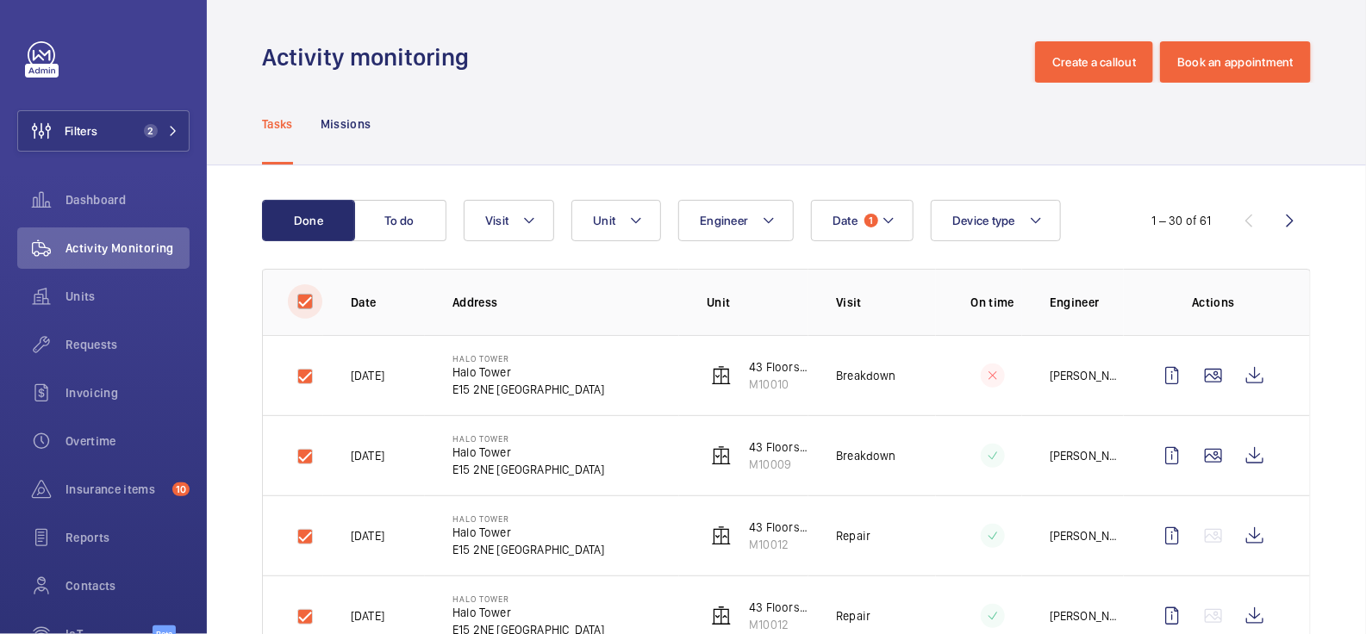
checkbox input "true"
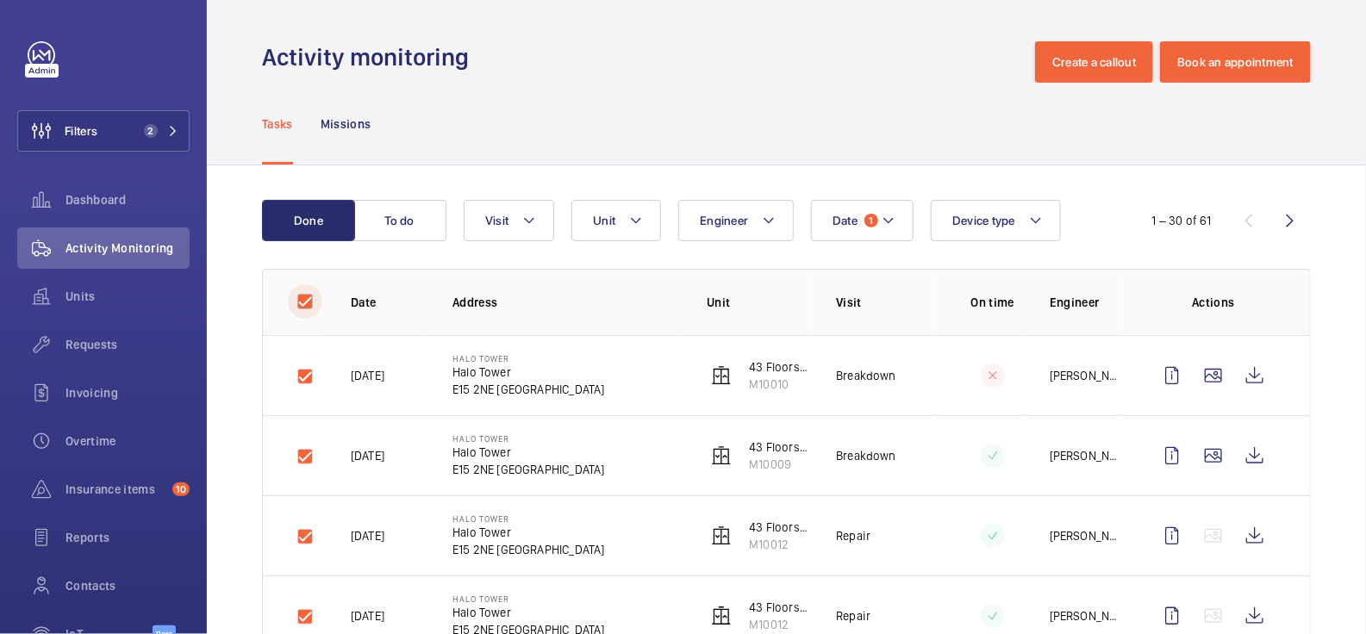
checkbox input "true"
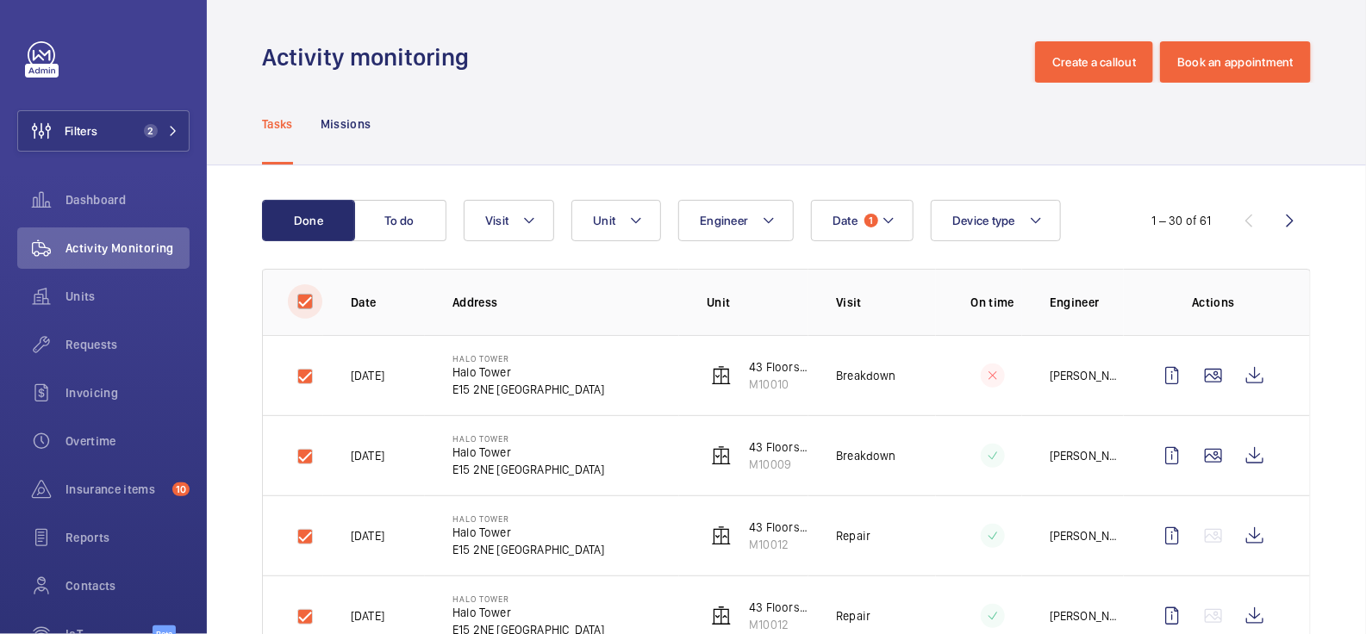
checkbox input "true"
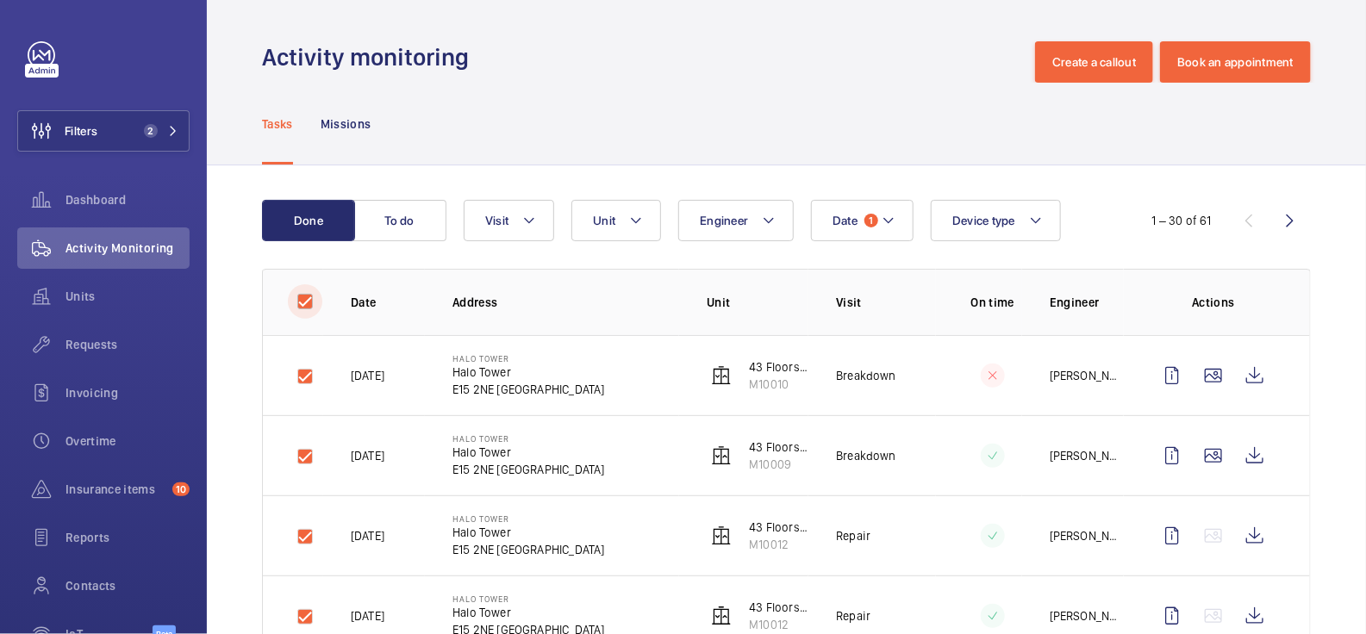
checkbox input "true"
click at [1191, 211] on button "Download 30 reports" at bounding box center [1235, 220] width 152 height 41
click at [304, 305] on input "checkbox" at bounding box center [305, 301] width 34 height 34
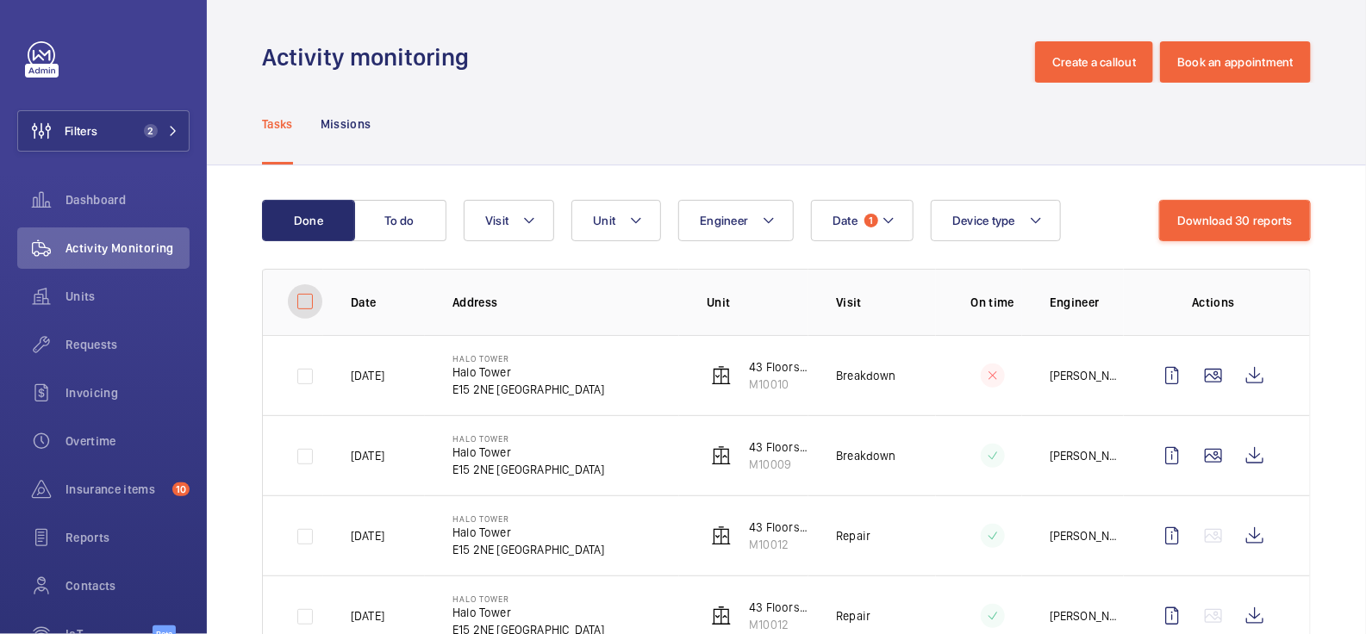
checkbox input "false"
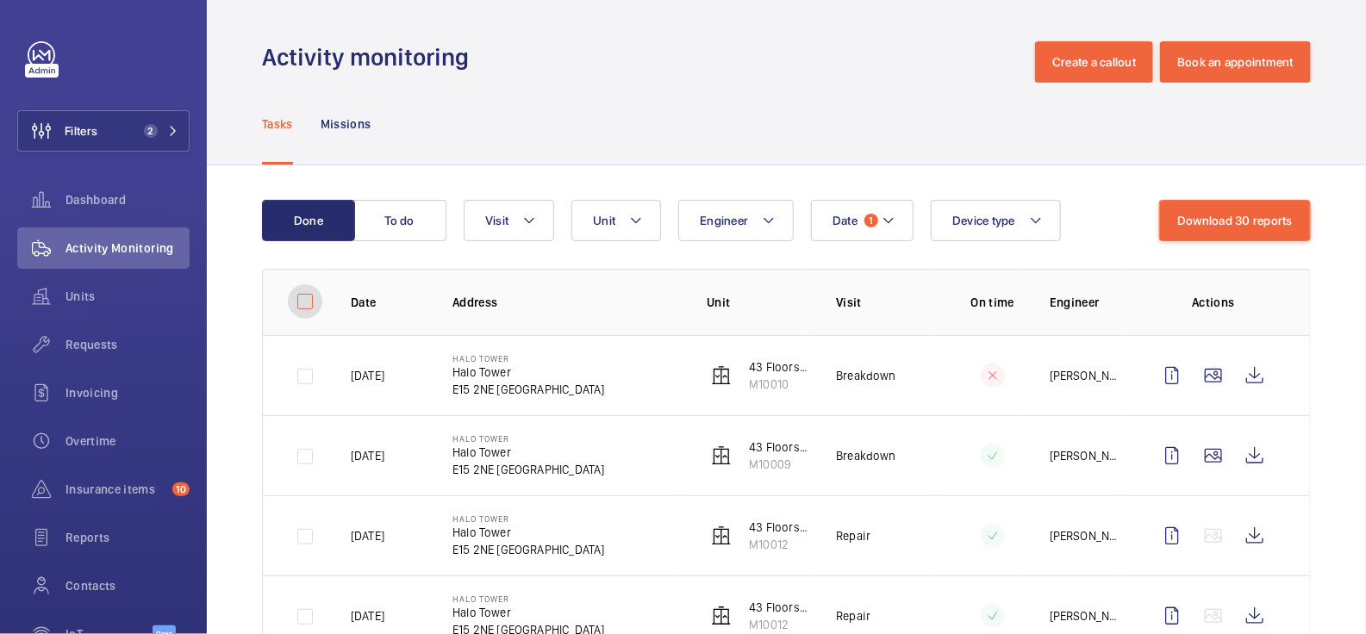
checkbox input "false"
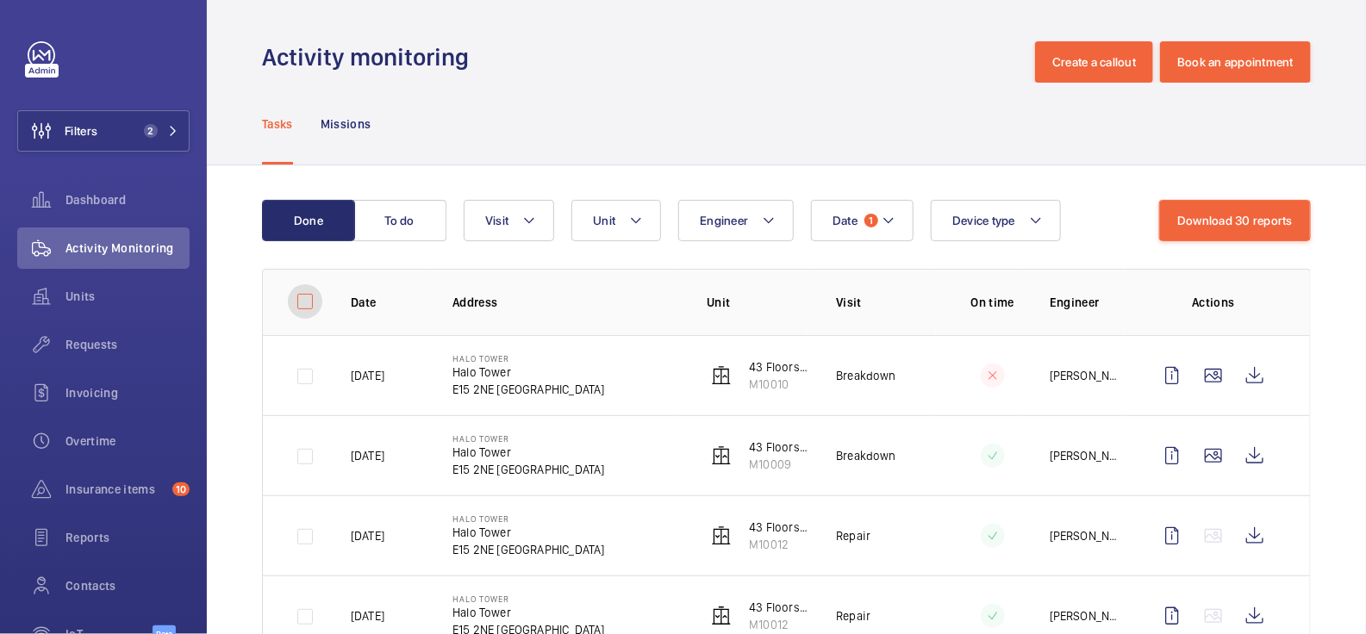
checkbox input "false"
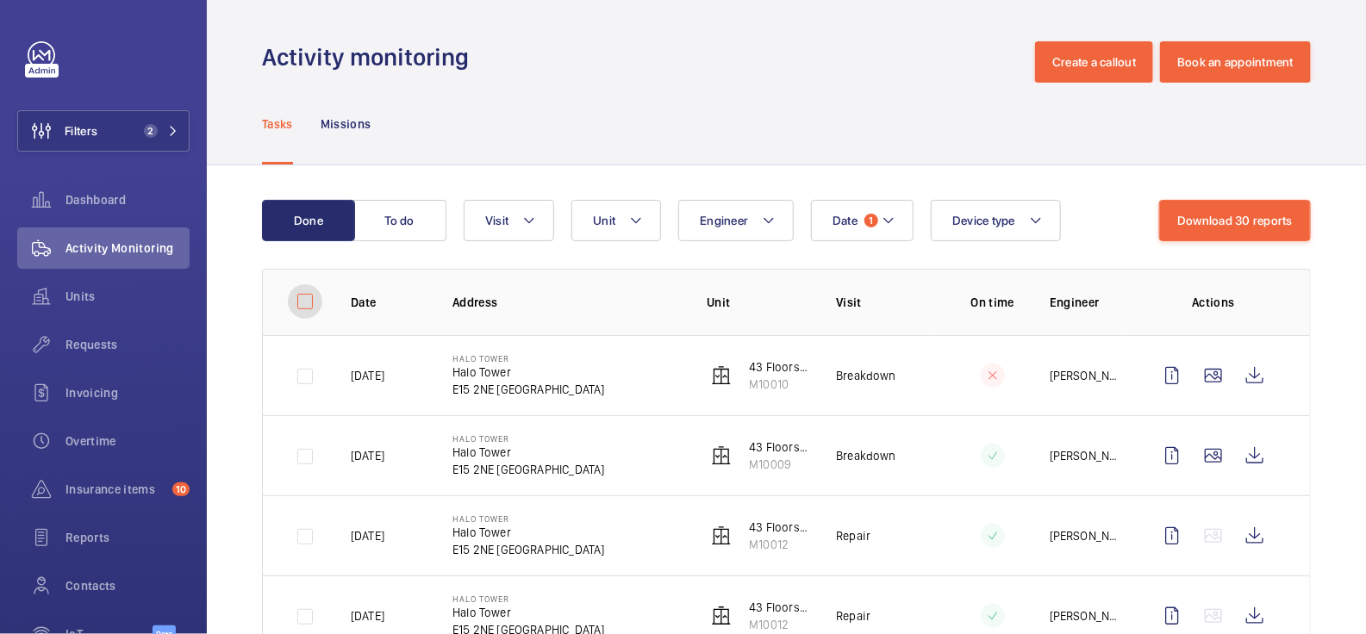
checkbox input "false"
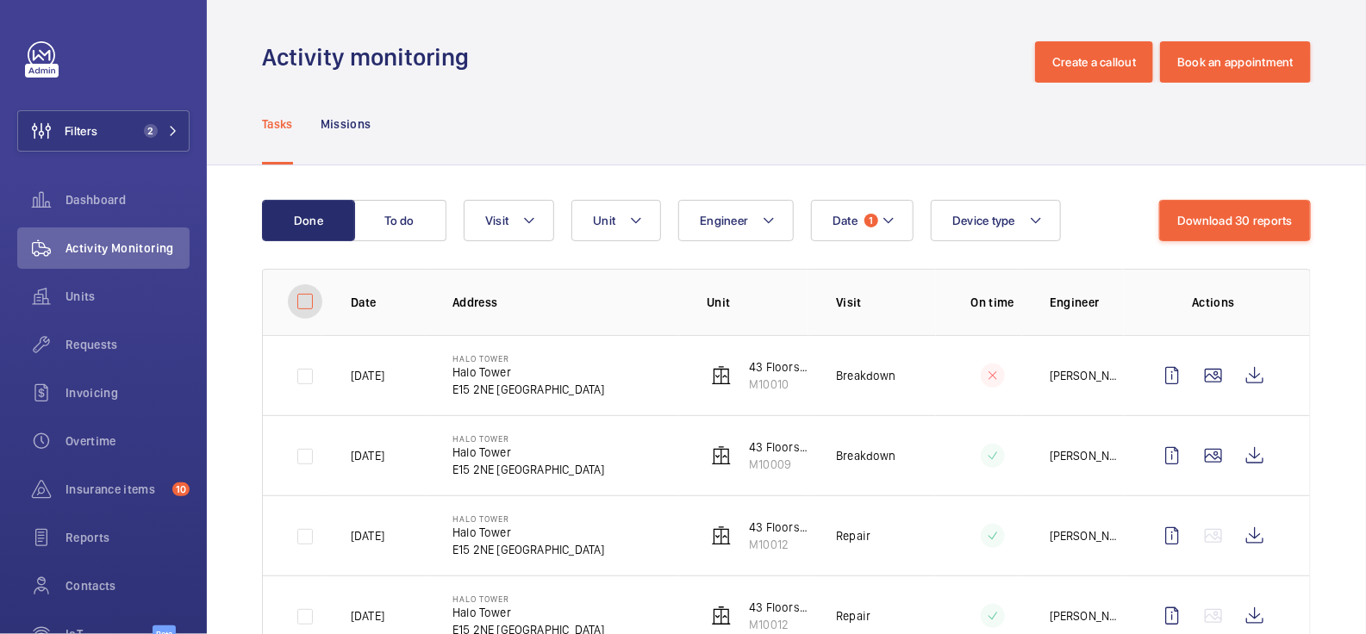
checkbox input "false"
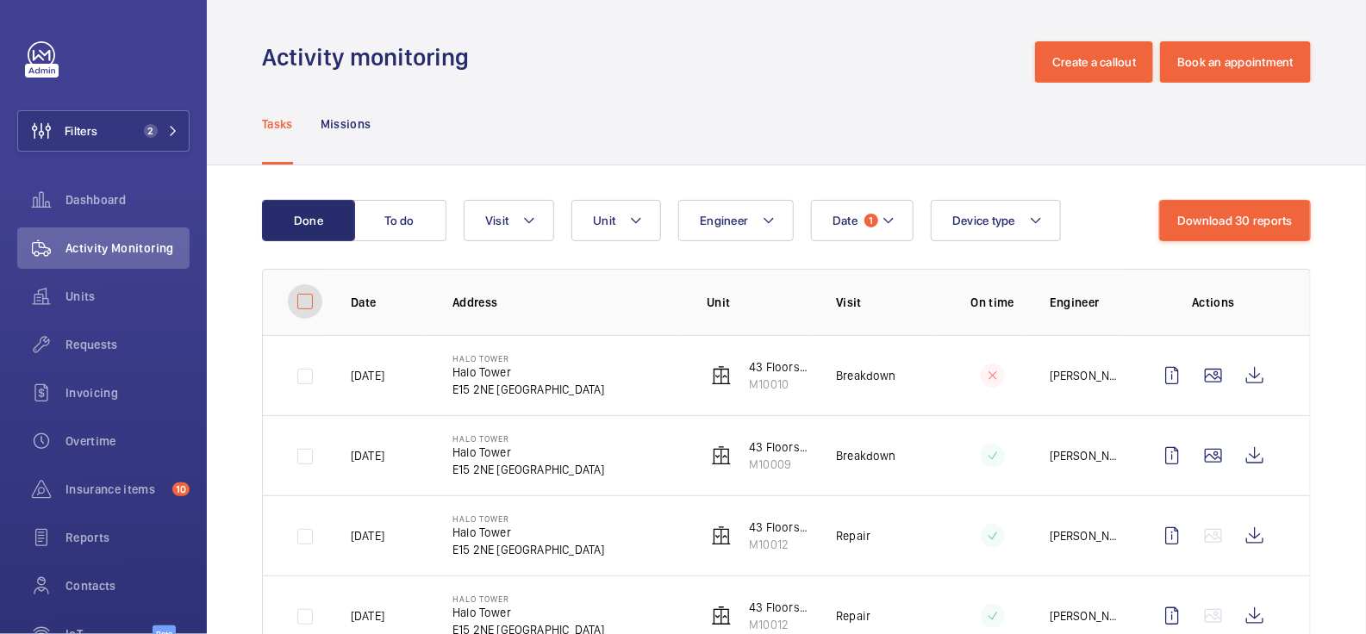
checkbox input "false"
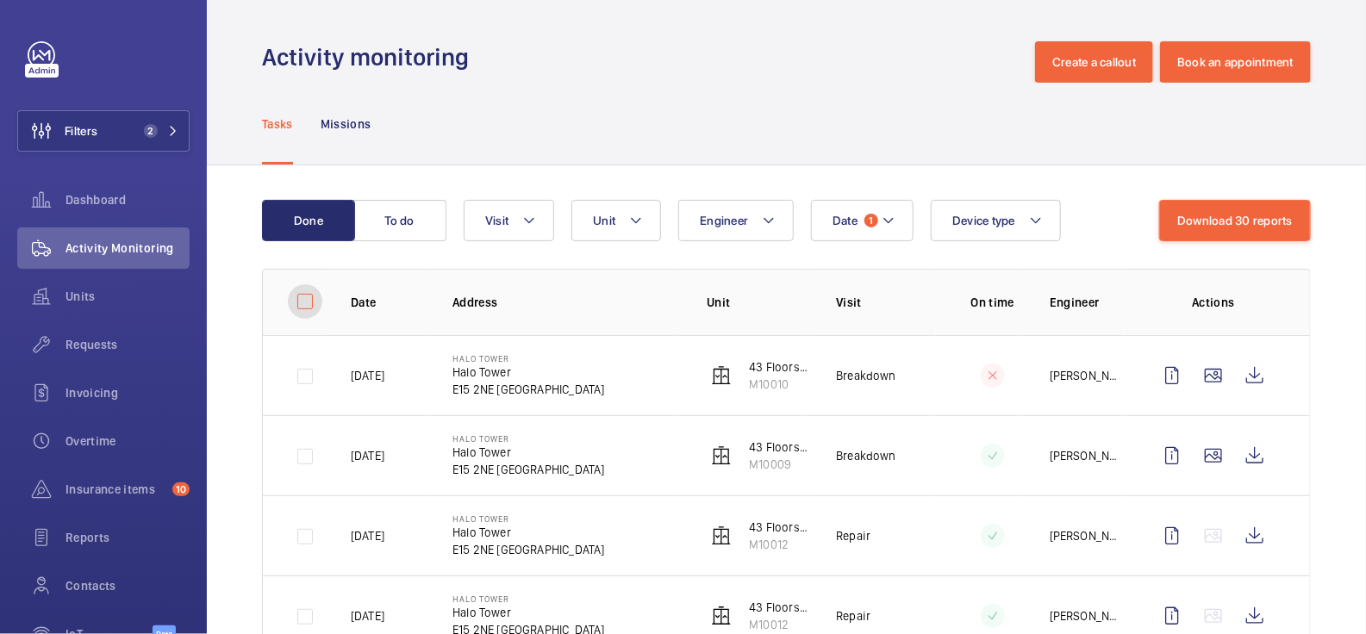
checkbox input "false"
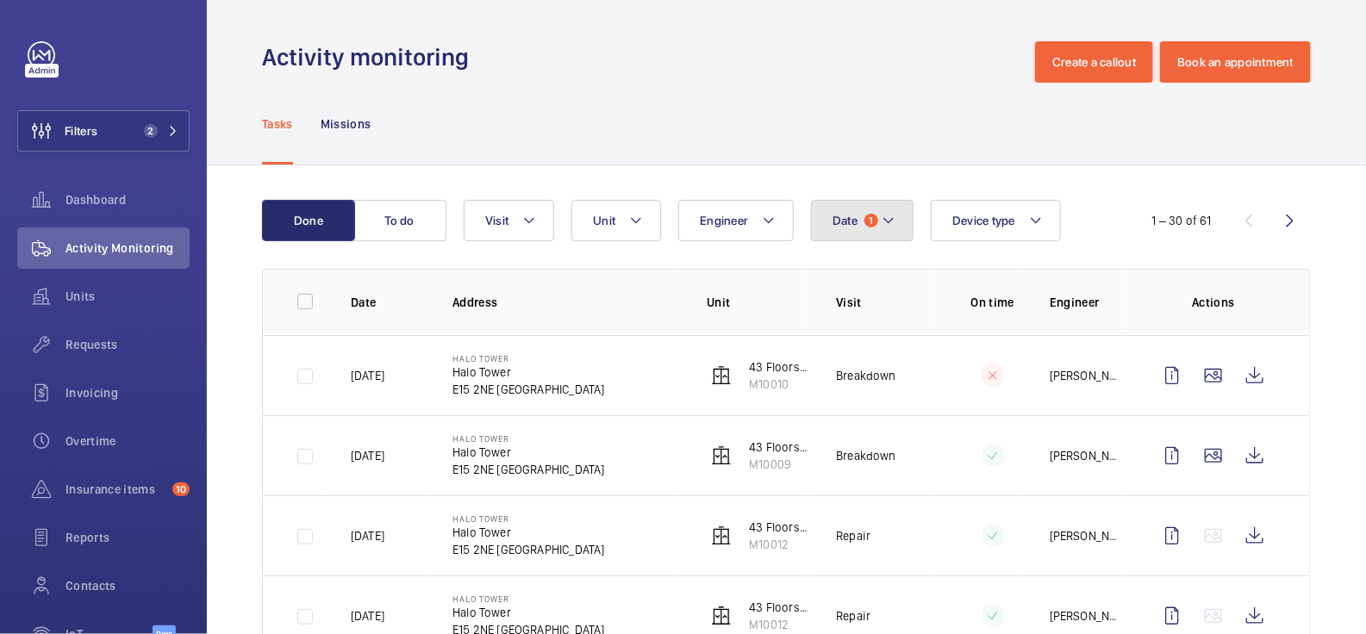
click at [887, 220] on mat-icon at bounding box center [889, 220] width 14 height 21
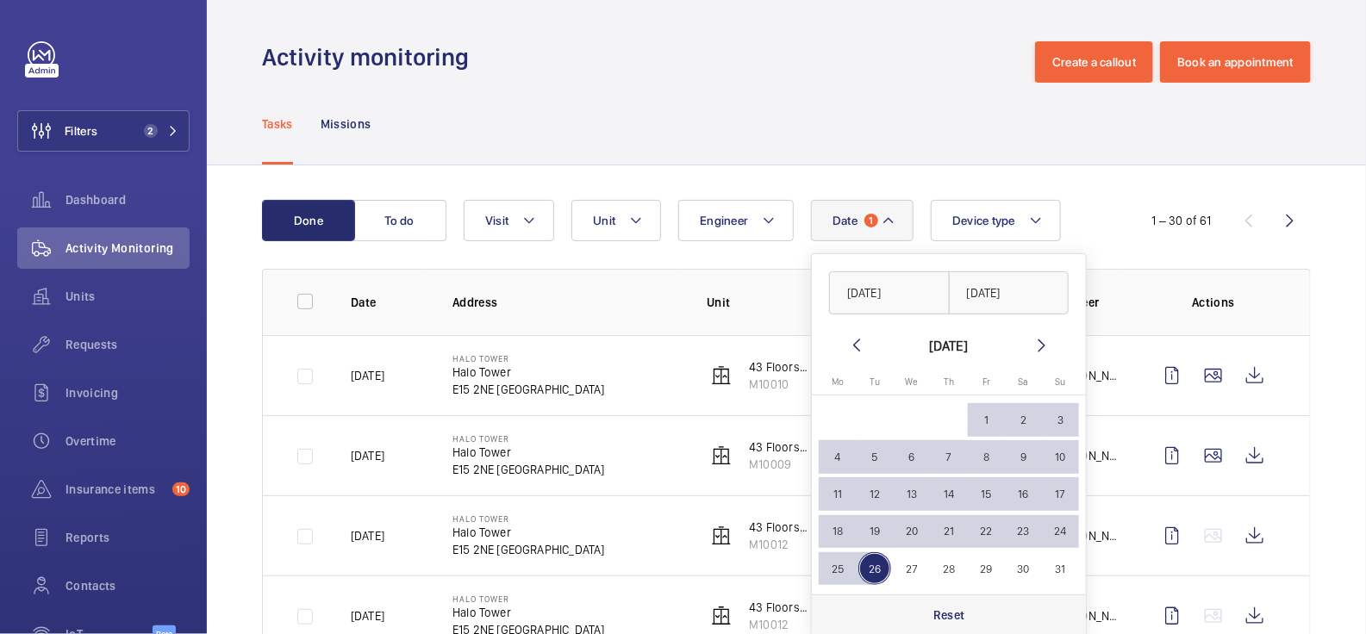
click at [964, 615] on div "Reset" at bounding box center [949, 615] width 274 height 41
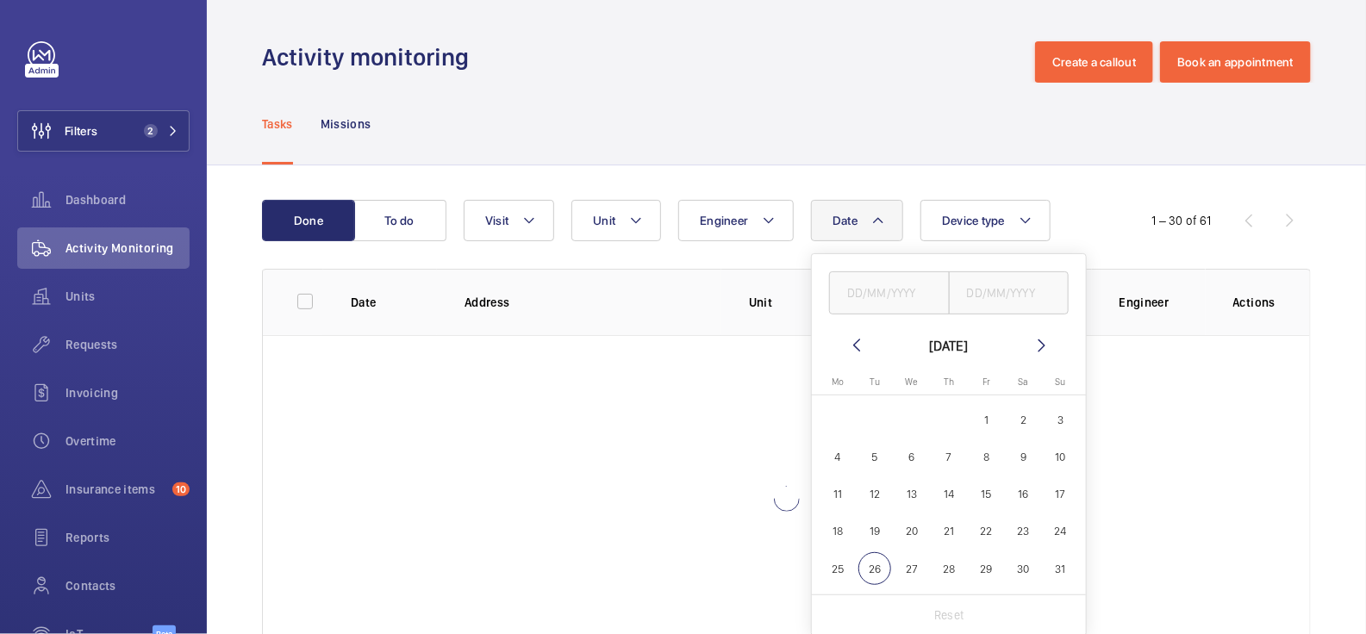
click at [817, 110] on div "Tasks Missions" at bounding box center [786, 124] width 1049 height 82
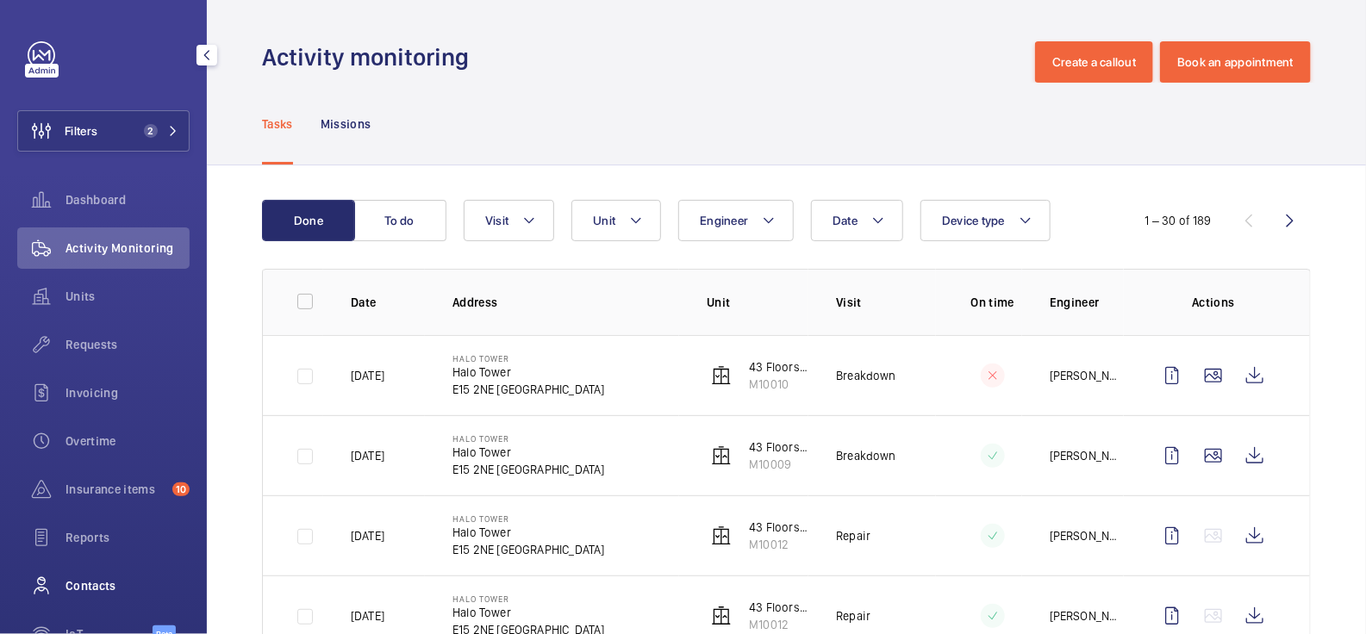
click at [100, 588] on span "Contacts" at bounding box center [128, 585] width 124 height 17
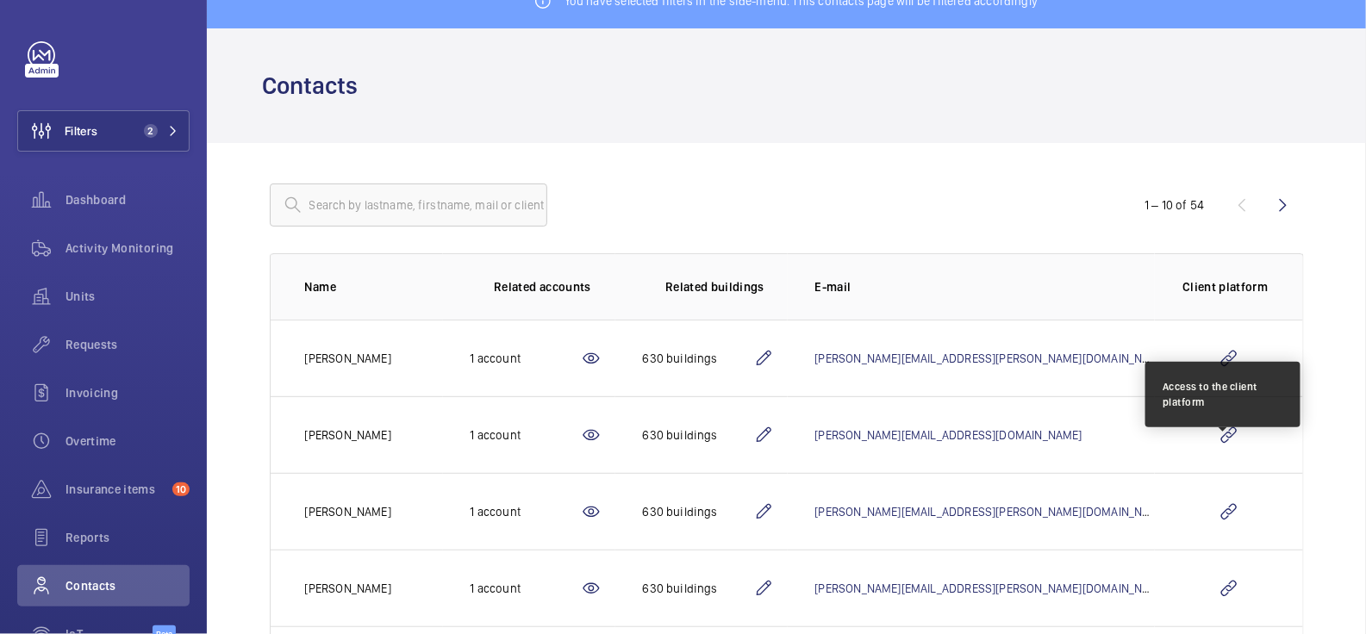
scroll to position [173, 0]
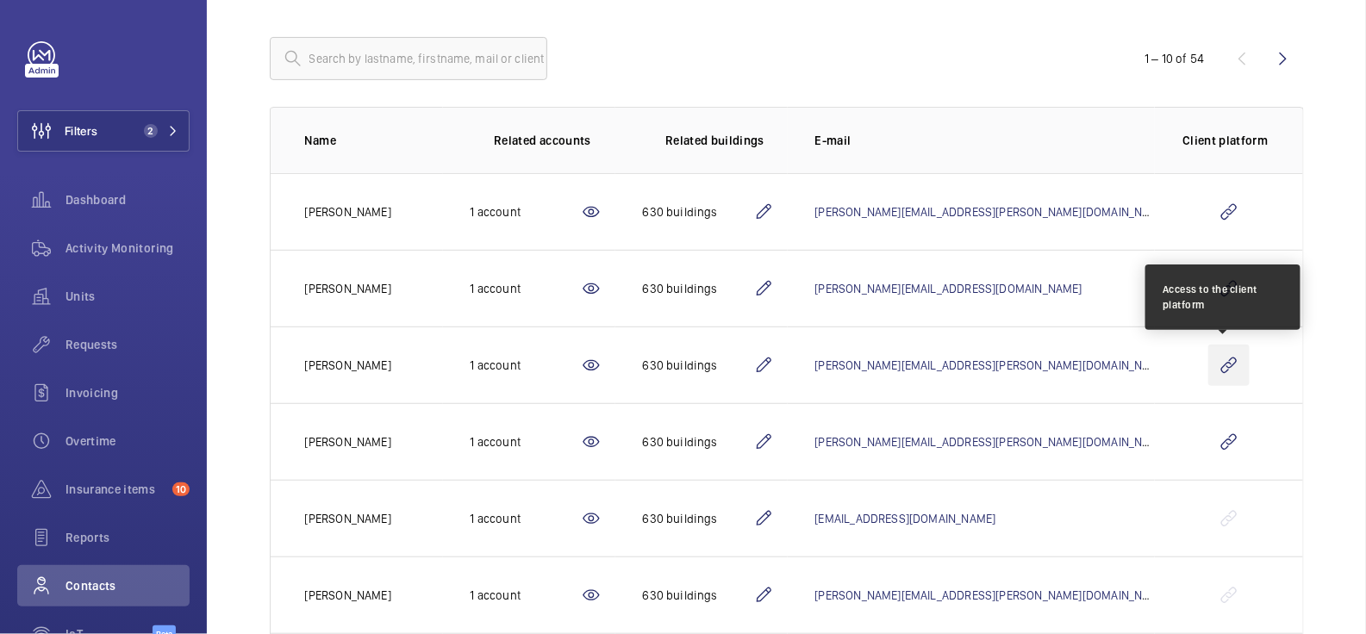
click at [1222, 364] on wm-front-icon-button at bounding box center [1228, 365] width 41 height 41
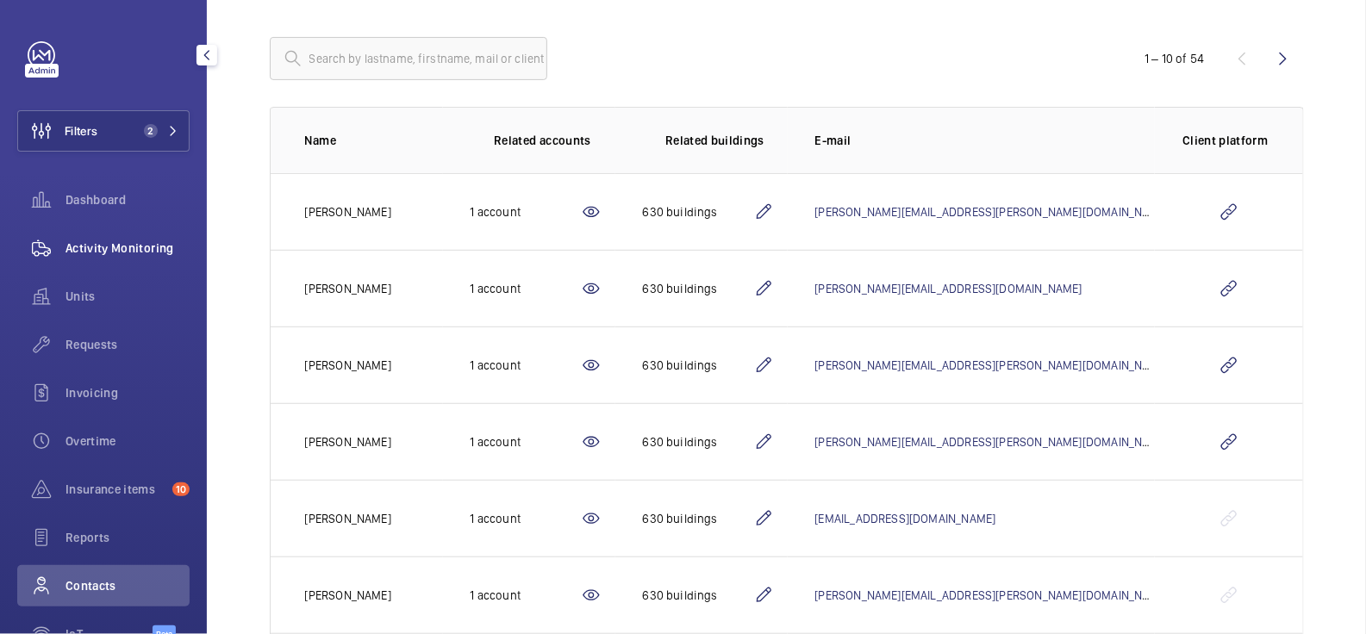
click at [114, 255] on span "Activity Monitoring" at bounding box center [128, 248] width 124 height 17
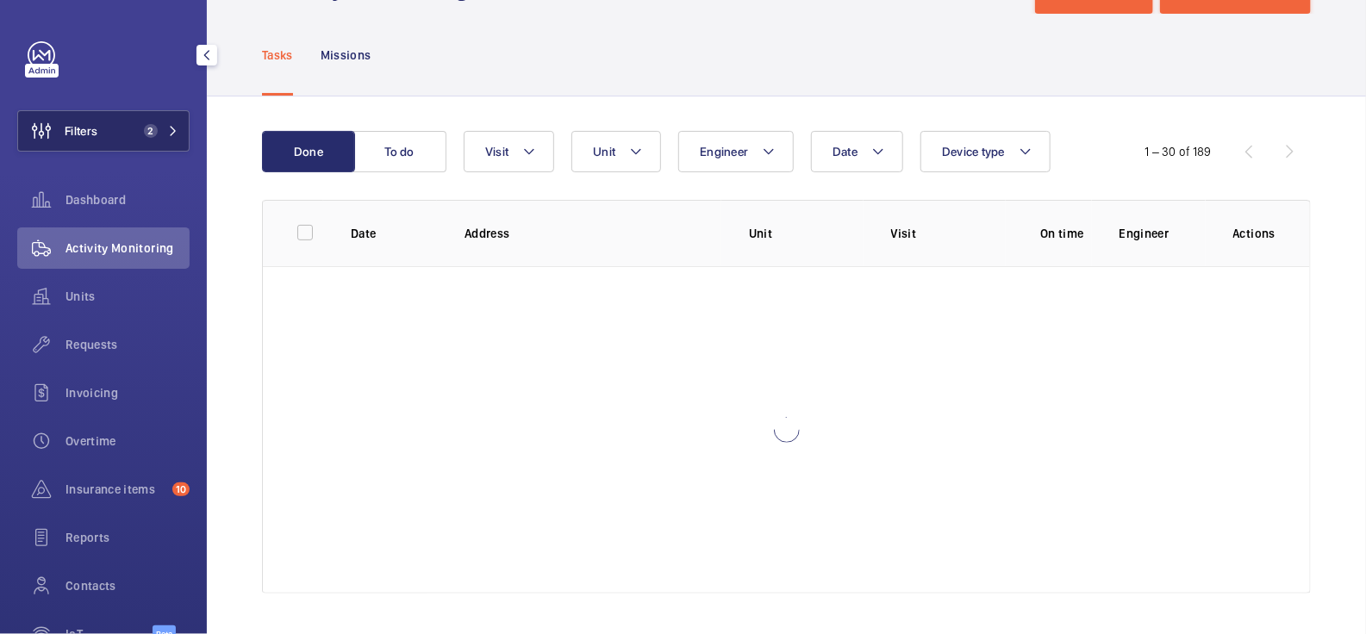
click at [103, 131] on button "Filters 2" at bounding box center [103, 130] width 172 height 41
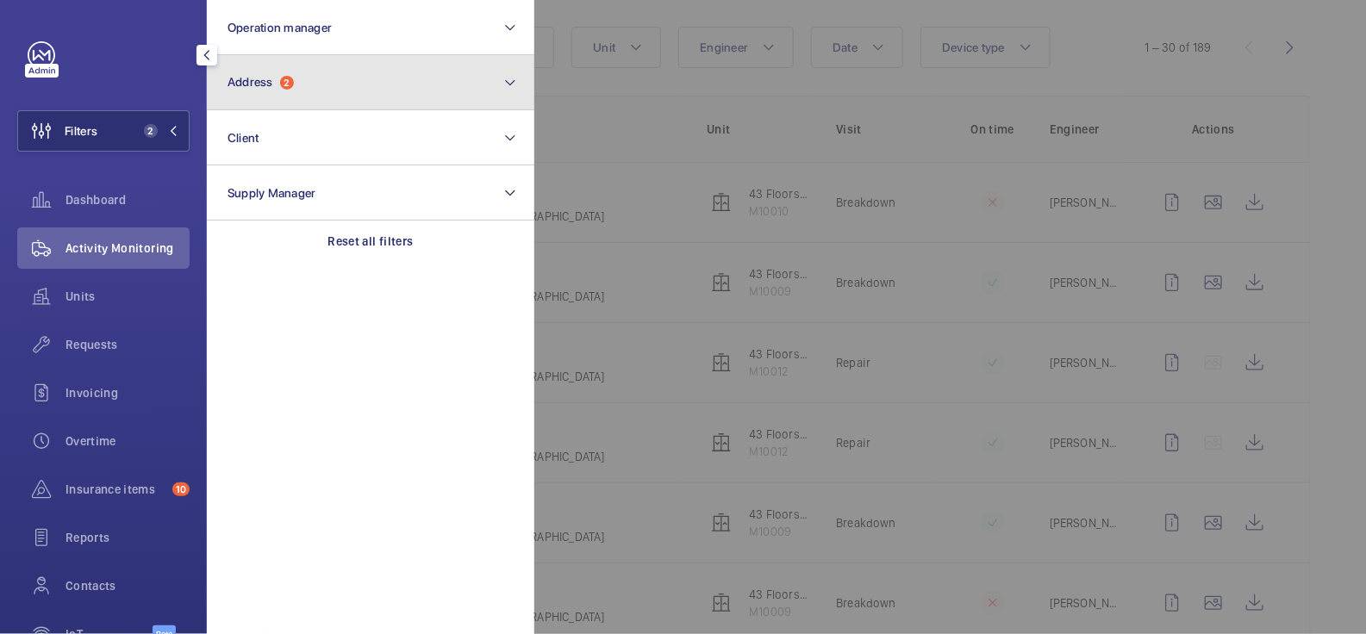
click at [358, 81] on button "Address 2" at bounding box center [371, 82] width 328 height 55
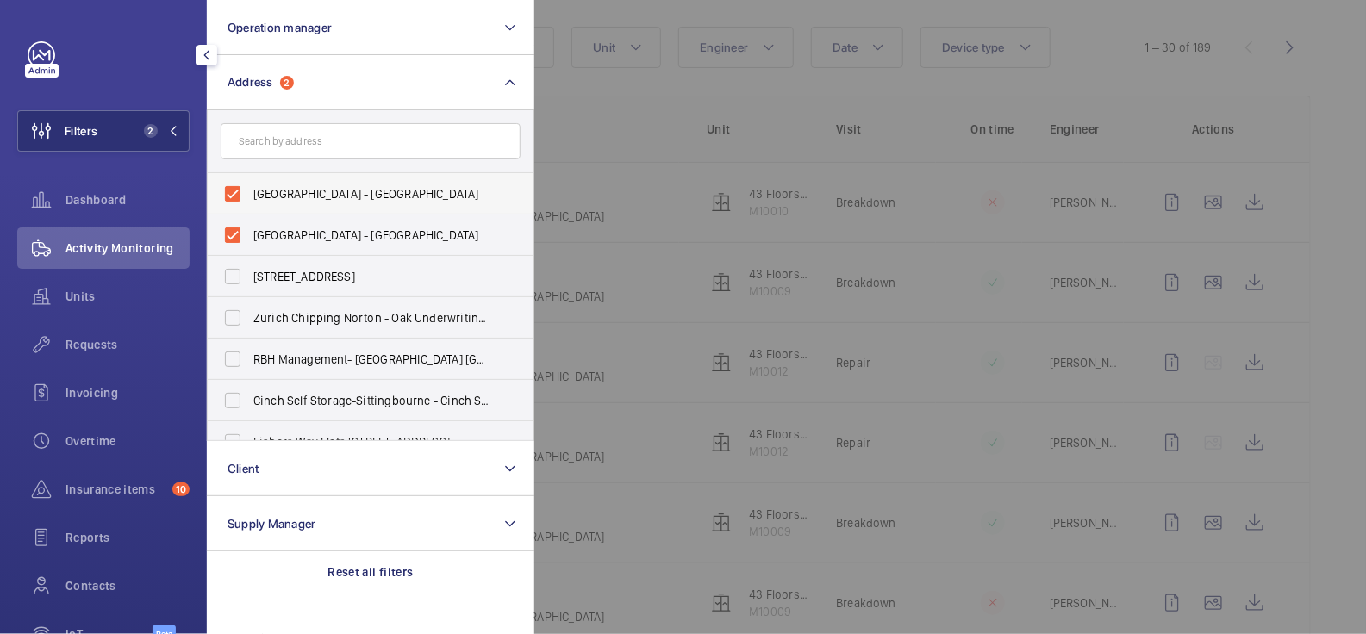
click at [258, 190] on span "Halo Tower - Halo Tower, LONDON E15 2FW" at bounding box center [371, 193] width 237 height 17
click at [250, 190] on input "Halo Tower - Halo Tower, LONDON E15 2FW" at bounding box center [232, 194] width 34 height 34
checkbox input "false"
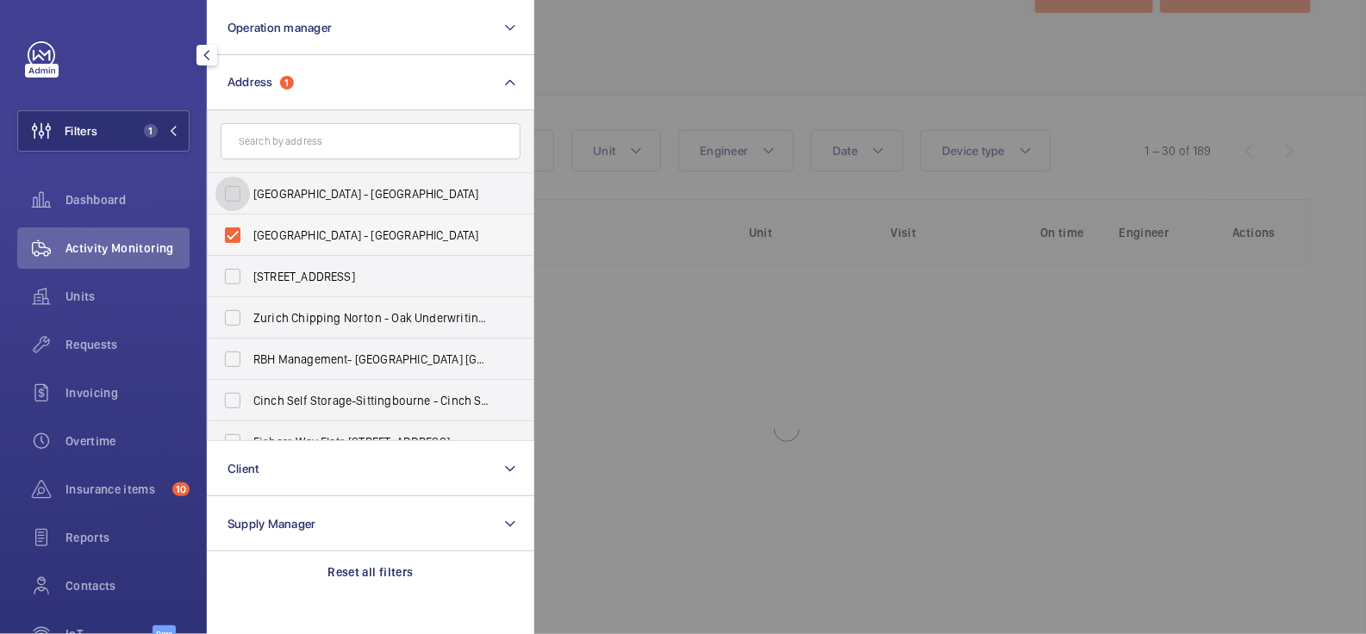
scroll to position [69, 0]
click at [286, 235] on span "Halo Tower - Halo Tower, LONDON E15 2NE" at bounding box center [371, 235] width 237 height 17
click at [250, 235] on input "Halo Tower - Halo Tower, LONDON E15 2NE" at bounding box center [232, 235] width 34 height 34
checkbox input "false"
click at [650, 102] on div at bounding box center [1217, 317] width 1366 height 634
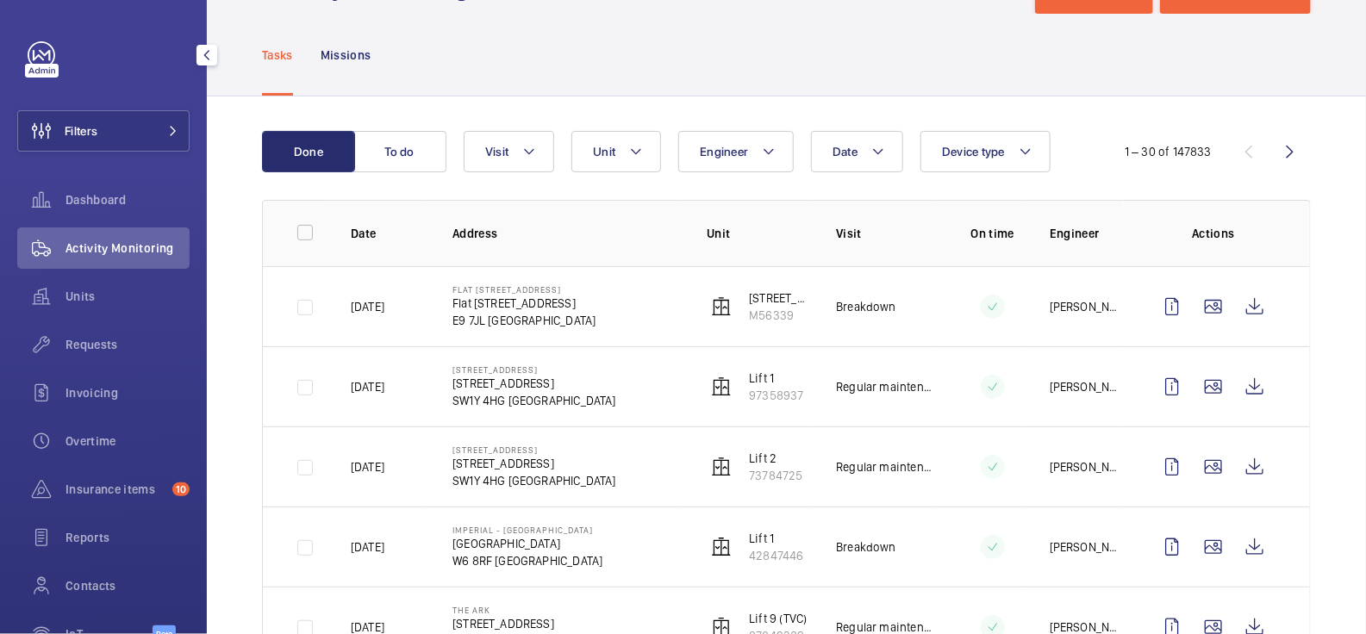
scroll to position [173, 0]
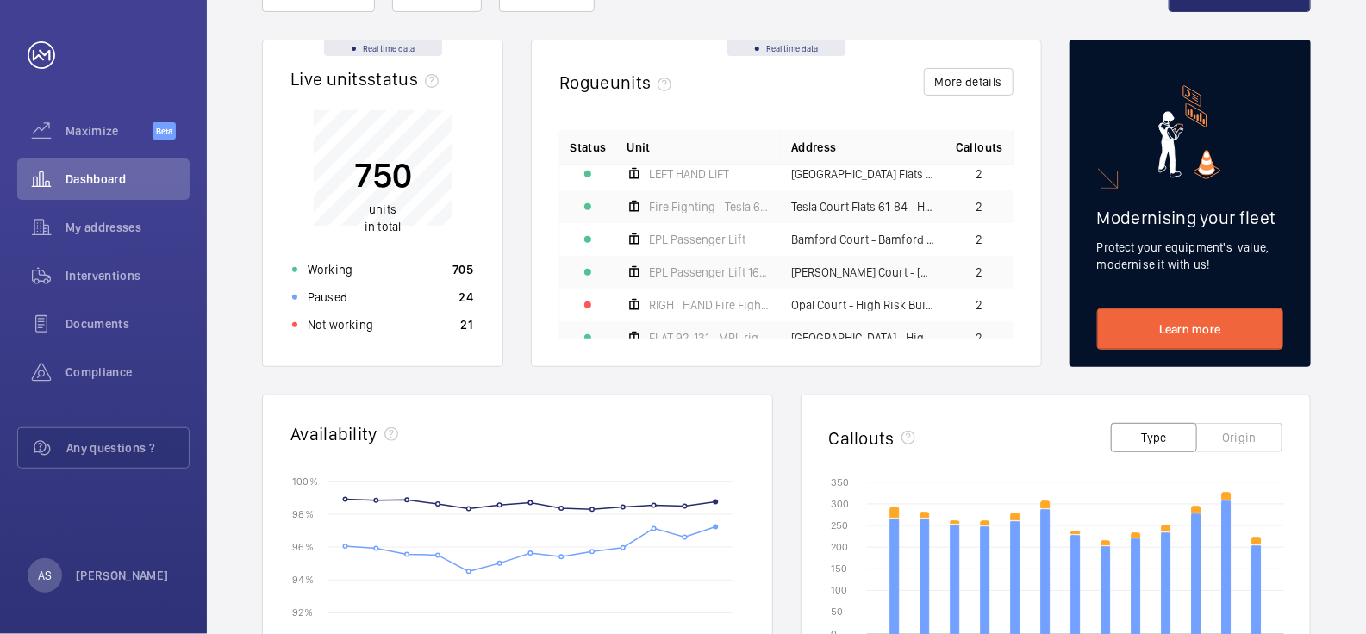
scroll to position [15, 0]
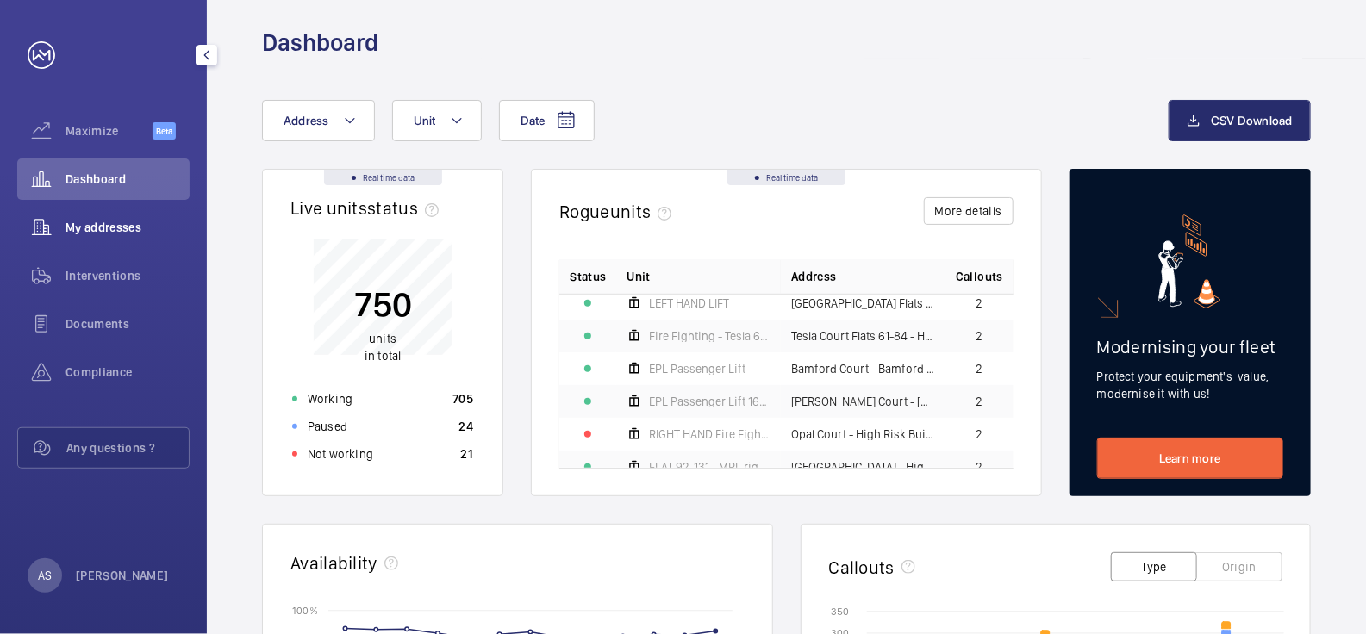
click at [97, 230] on span "My addresses" at bounding box center [128, 227] width 124 height 17
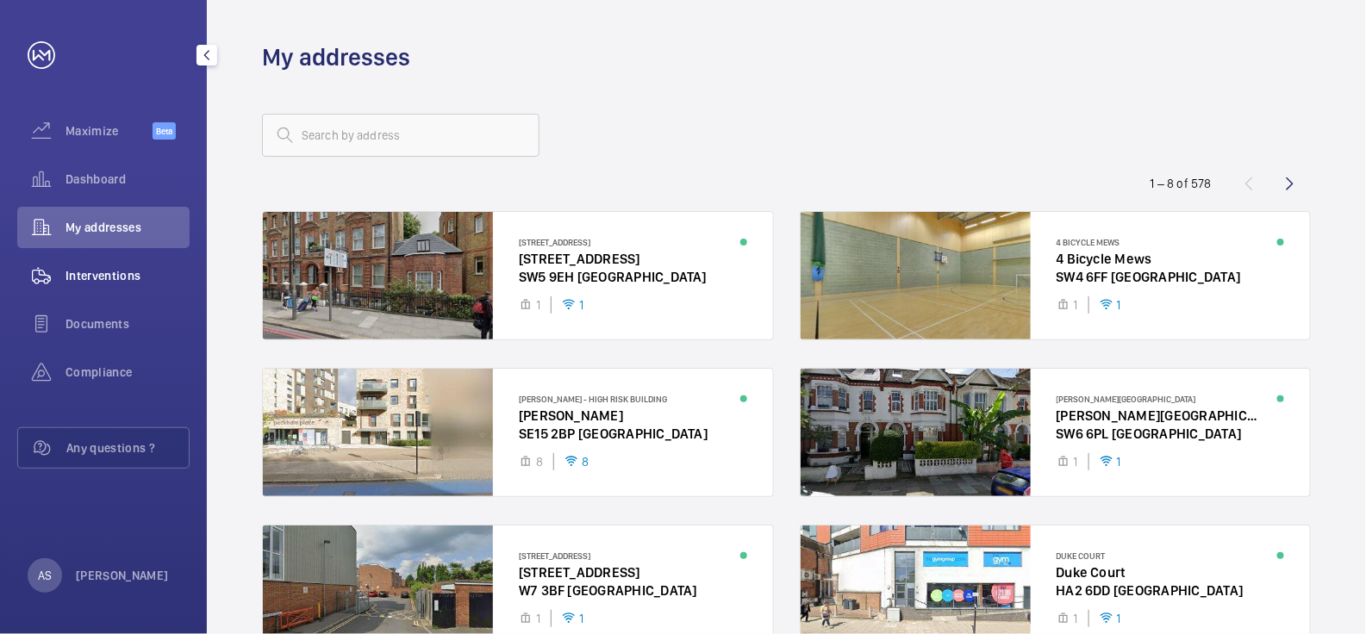
click at [120, 278] on span "Interventions" at bounding box center [128, 275] width 124 height 17
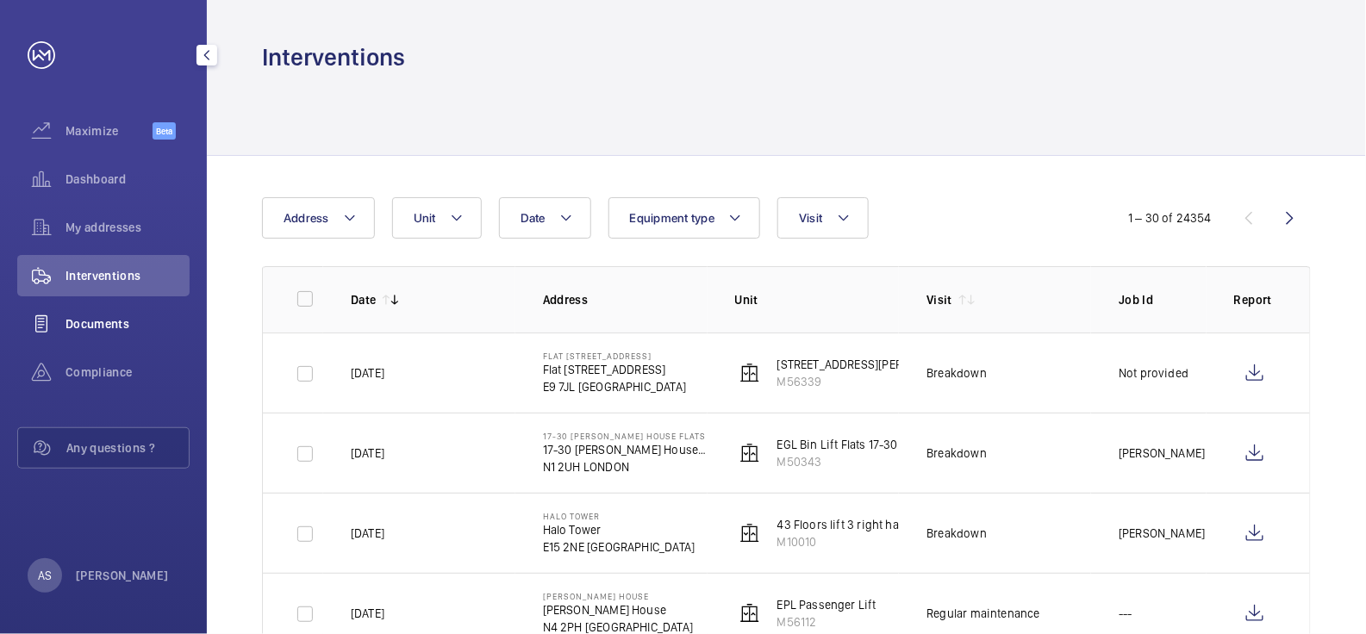
click at [88, 334] on div "Documents" at bounding box center [103, 323] width 172 height 41
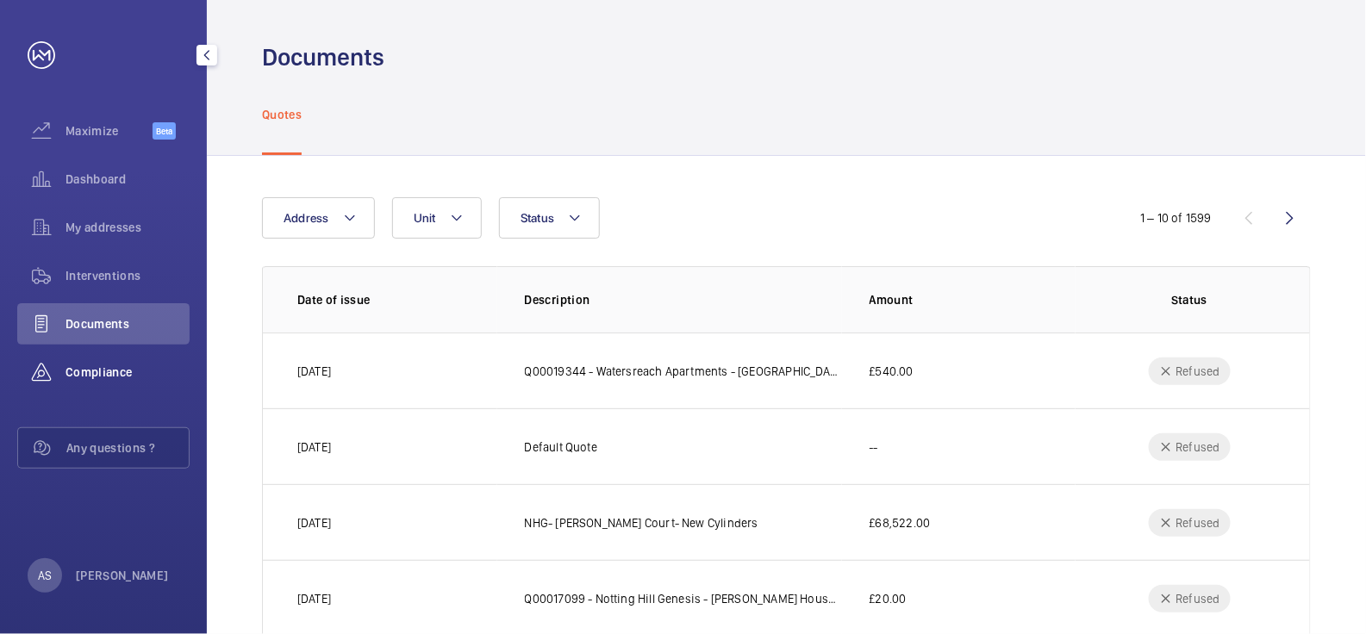
click at [97, 369] on span "Compliance" at bounding box center [128, 372] width 124 height 17
